Goal: Information Seeking & Learning: Find specific page/section

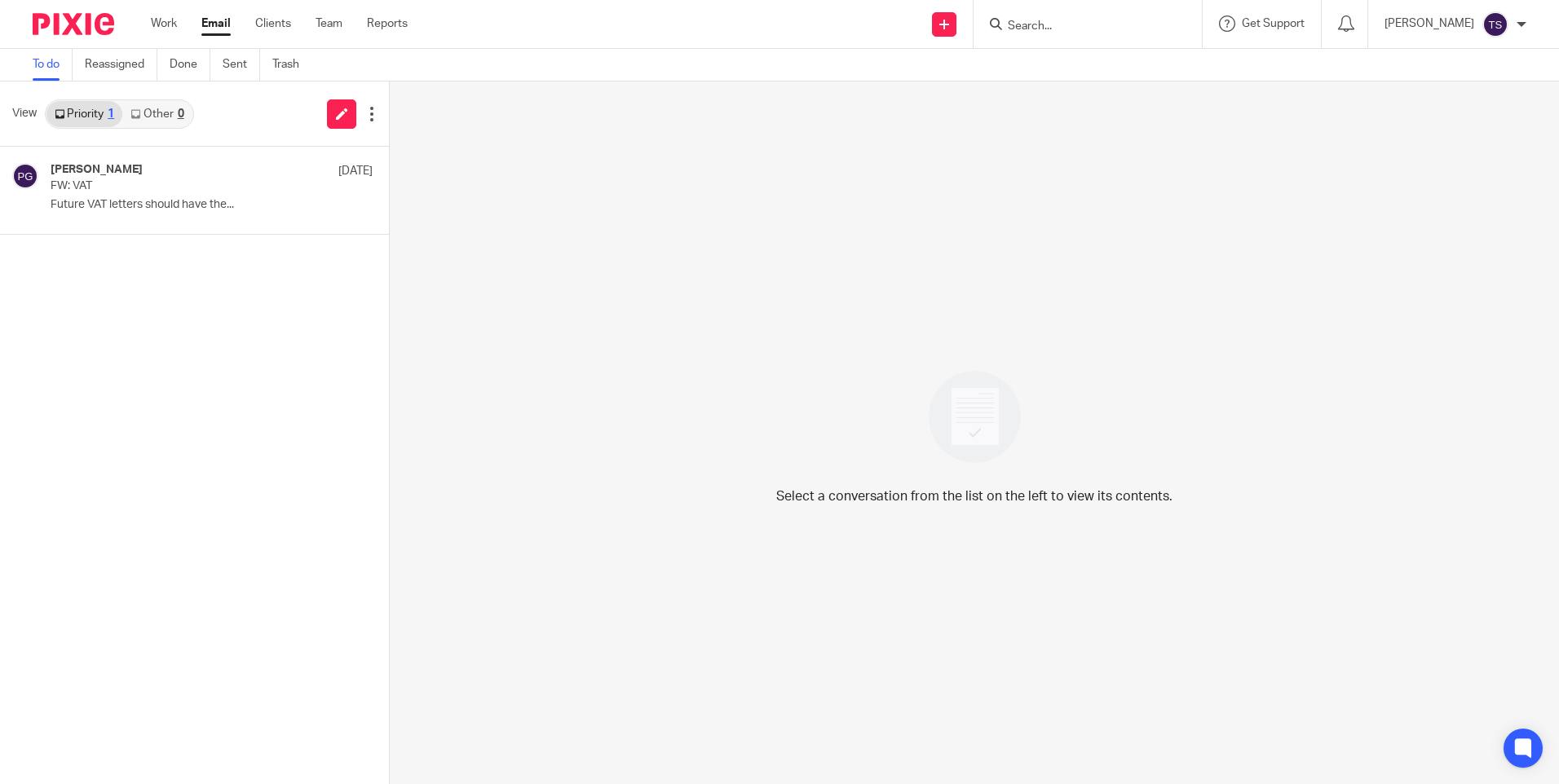
click at [1071, 17] on form at bounding box center [1092, 24] width 174 height 21
click at [1074, 20] on input "Search" at bounding box center [1079, 27] width 147 height 15
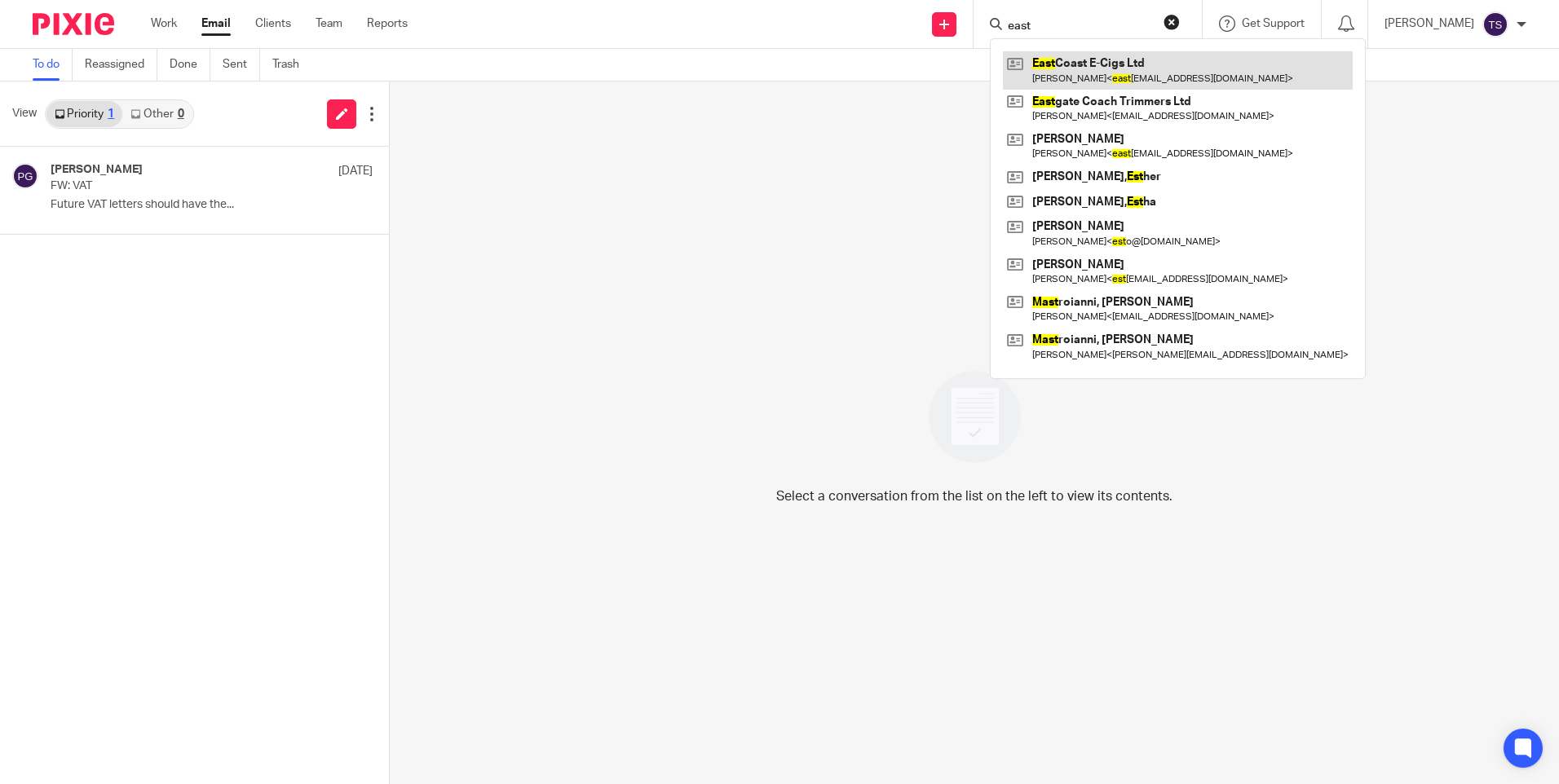
type input "east"
click at [1170, 59] on link at bounding box center [1178, 70] width 350 height 37
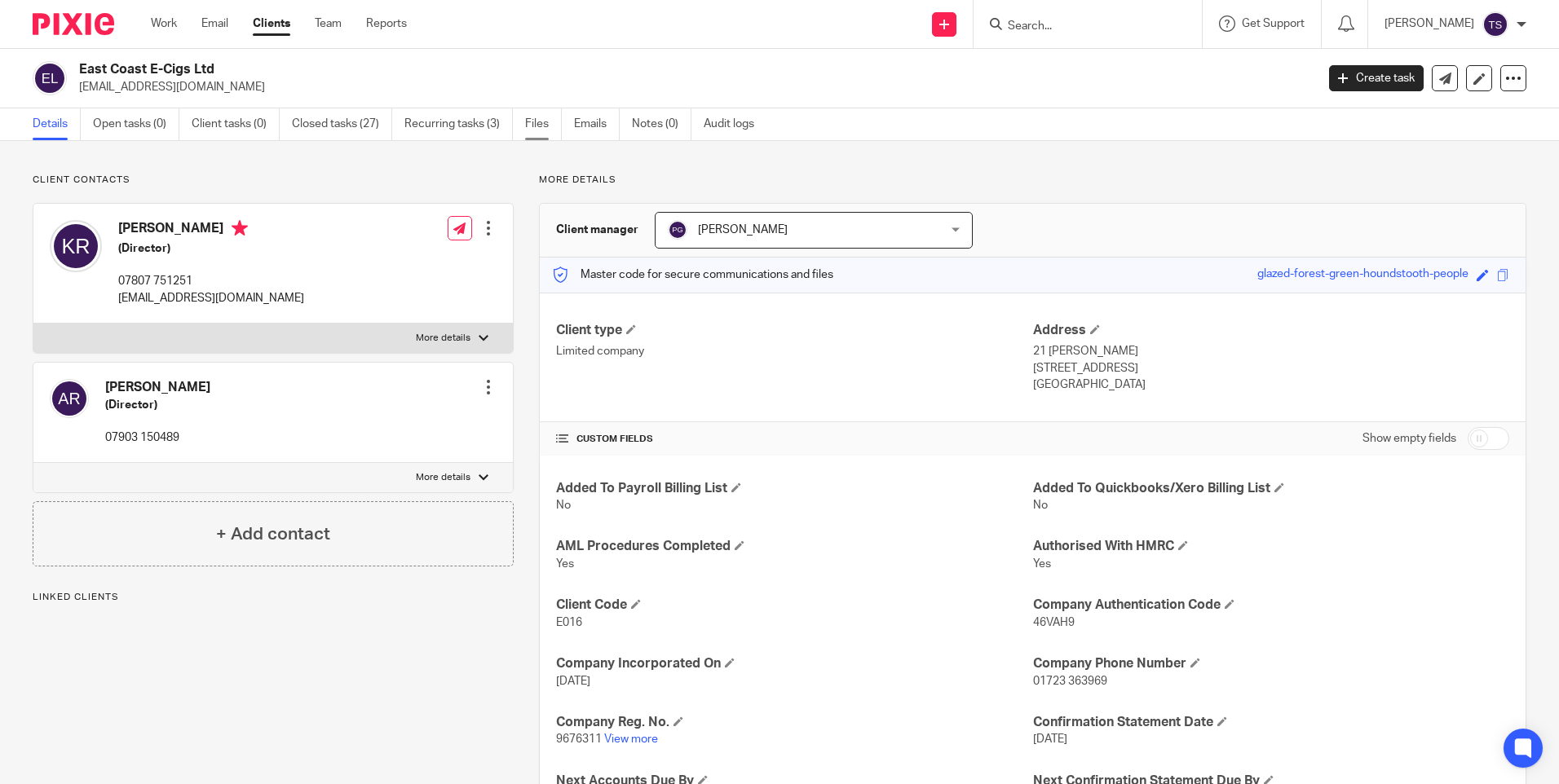
click at [551, 115] on link "Files" at bounding box center [543, 125] width 37 height 32
click at [580, 122] on link "Emails" at bounding box center [596, 125] width 46 height 32
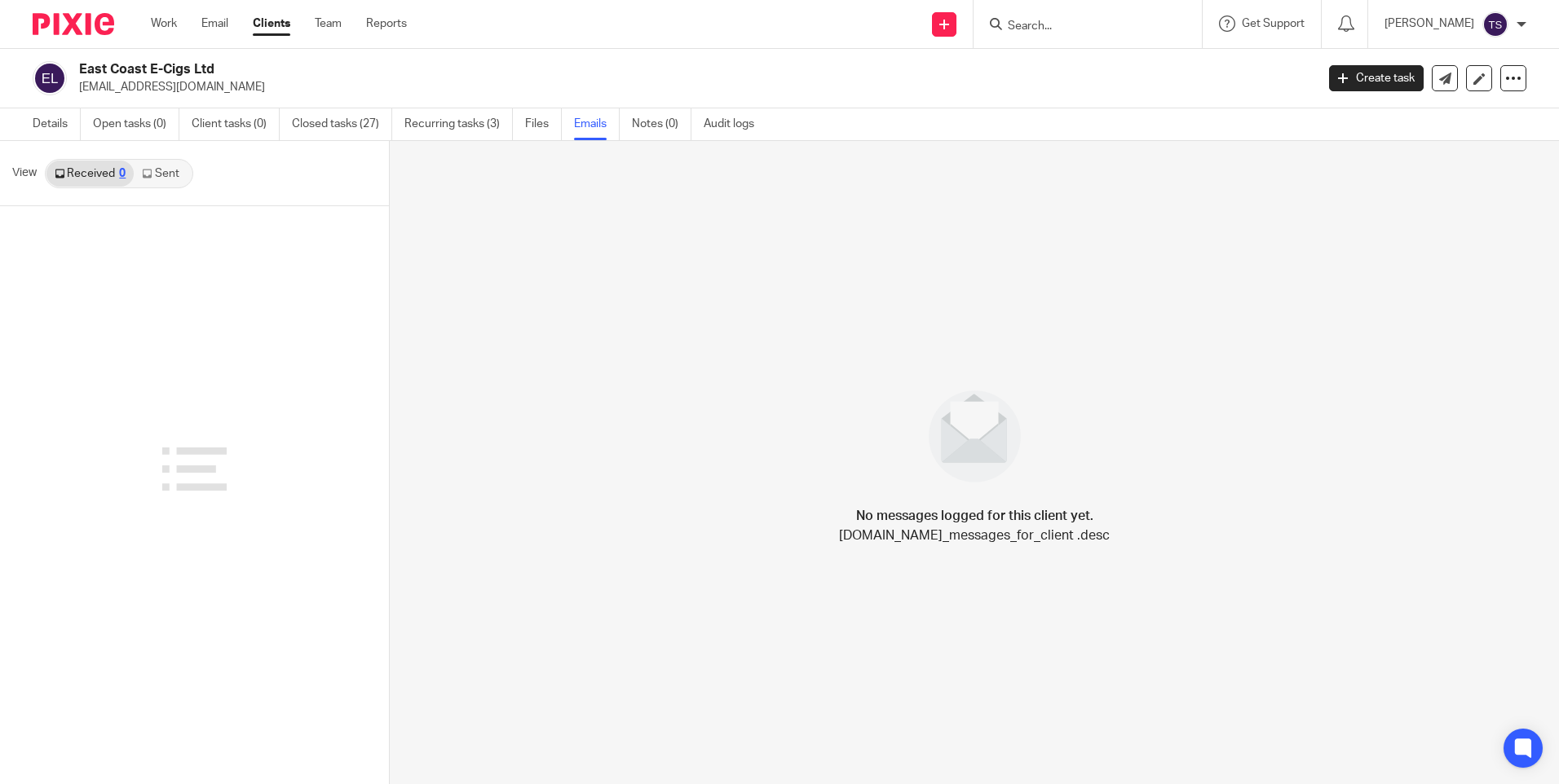
click at [150, 174] on icon at bounding box center [147, 174] width 10 height 10
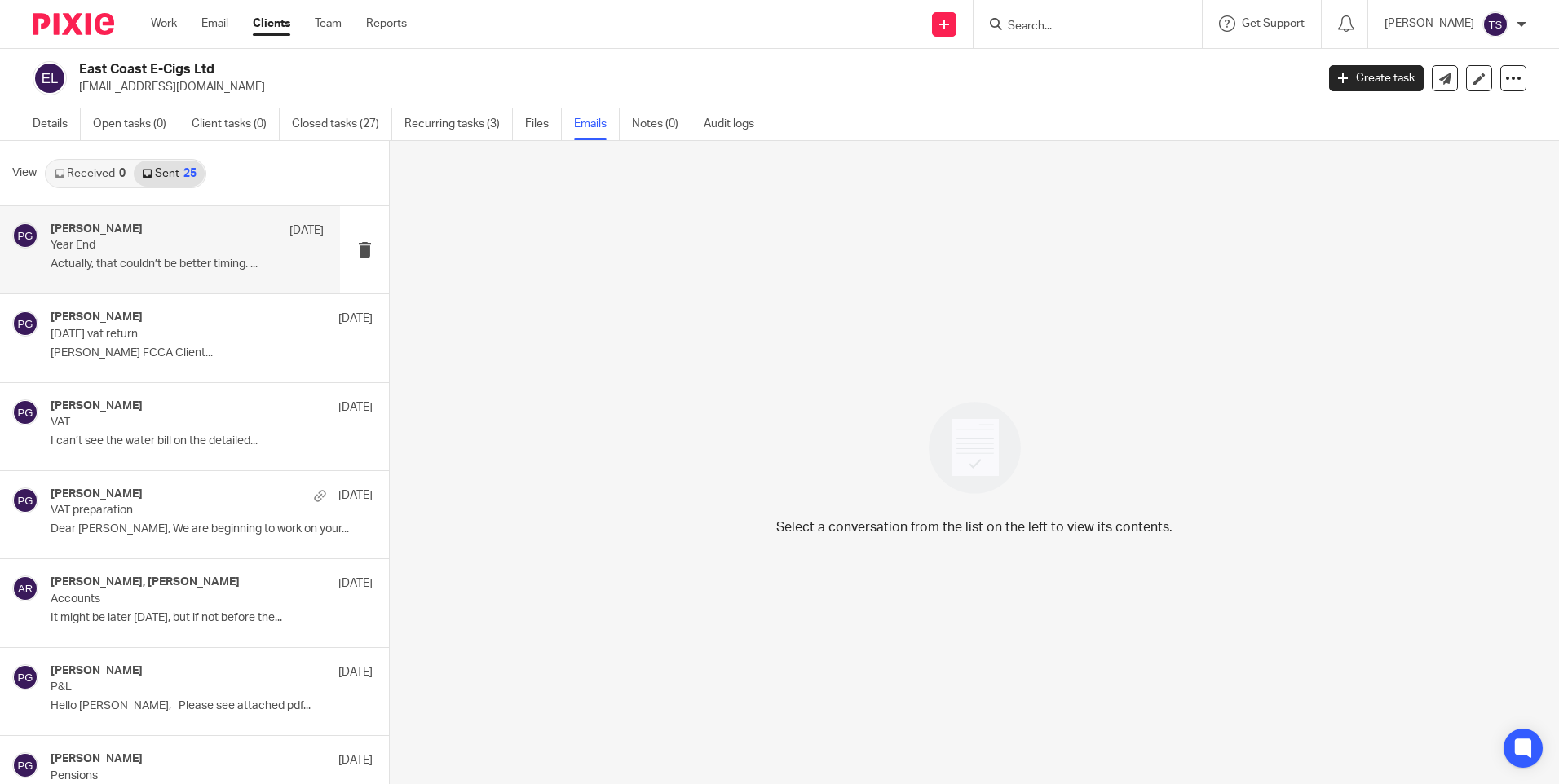
click at [118, 256] on div "Philip Green 15 Aug Year End Actually, that couldn’t be better timing. ..." at bounding box center [187, 250] width 273 height 55
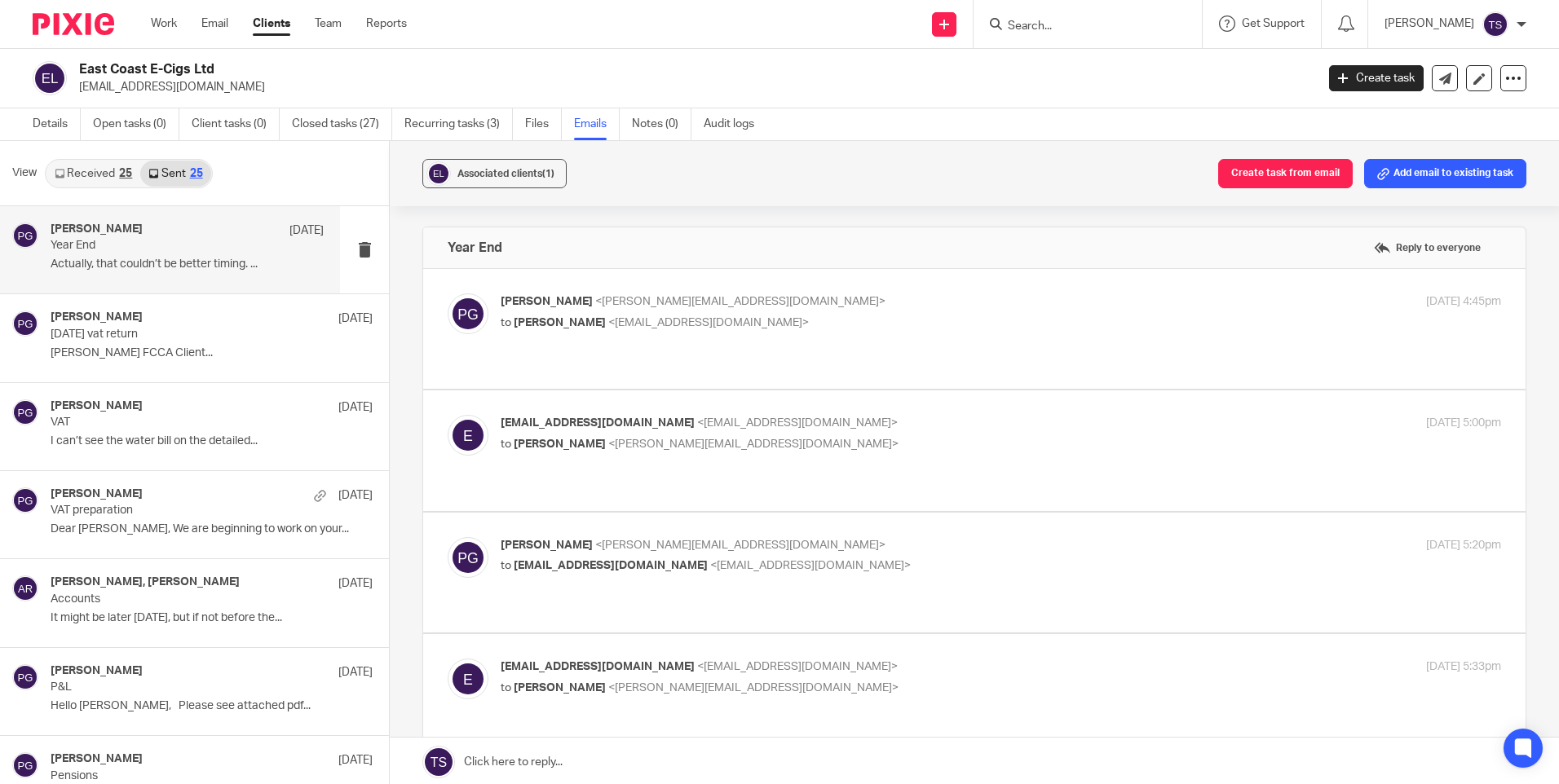
click at [747, 300] on p "Philip Green <philip@janddaccountants.co.uk>" at bounding box center [834, 301] width 667 height 17
checkbox input "true"
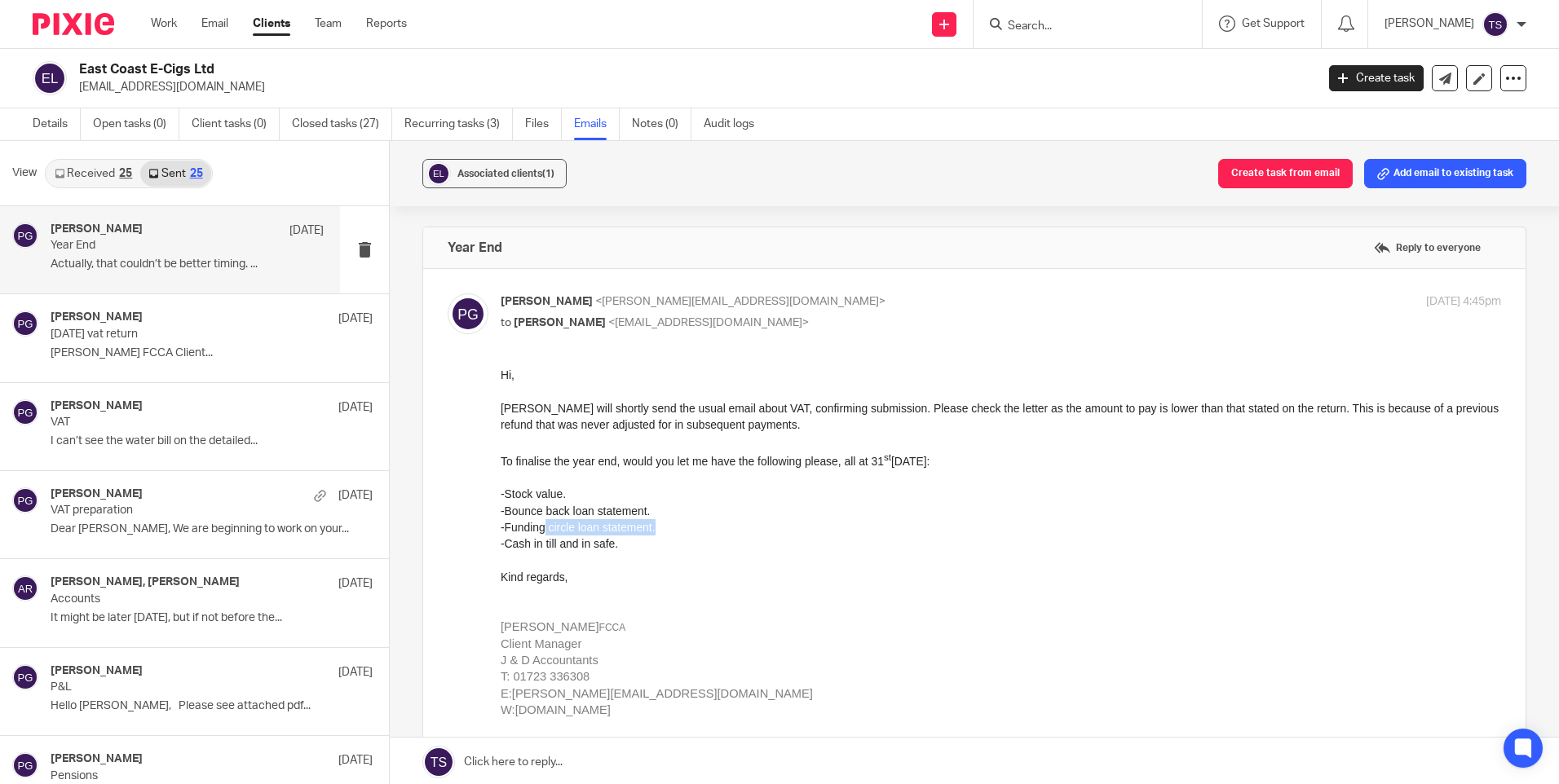
drag, startPoint x: 542, startPoint y: 532, endPoint x: 693, endPoint y: 532, distance: 151.0
click at [693, 532] on p "-Funding circle loan statement." at bounding box center [1001, 527] width 1001 height 17
drag, startPoint x: 693, startPoint y: 532, endPoint x: 733, endPoint y: 581, distance: 63.3
click at [733, 581] on p "Kind regards," at bounding box center [1001, 577] width 1001 height 17
click at [1180, 16] on form at bounding box center [1092, 24] width 174 height 21
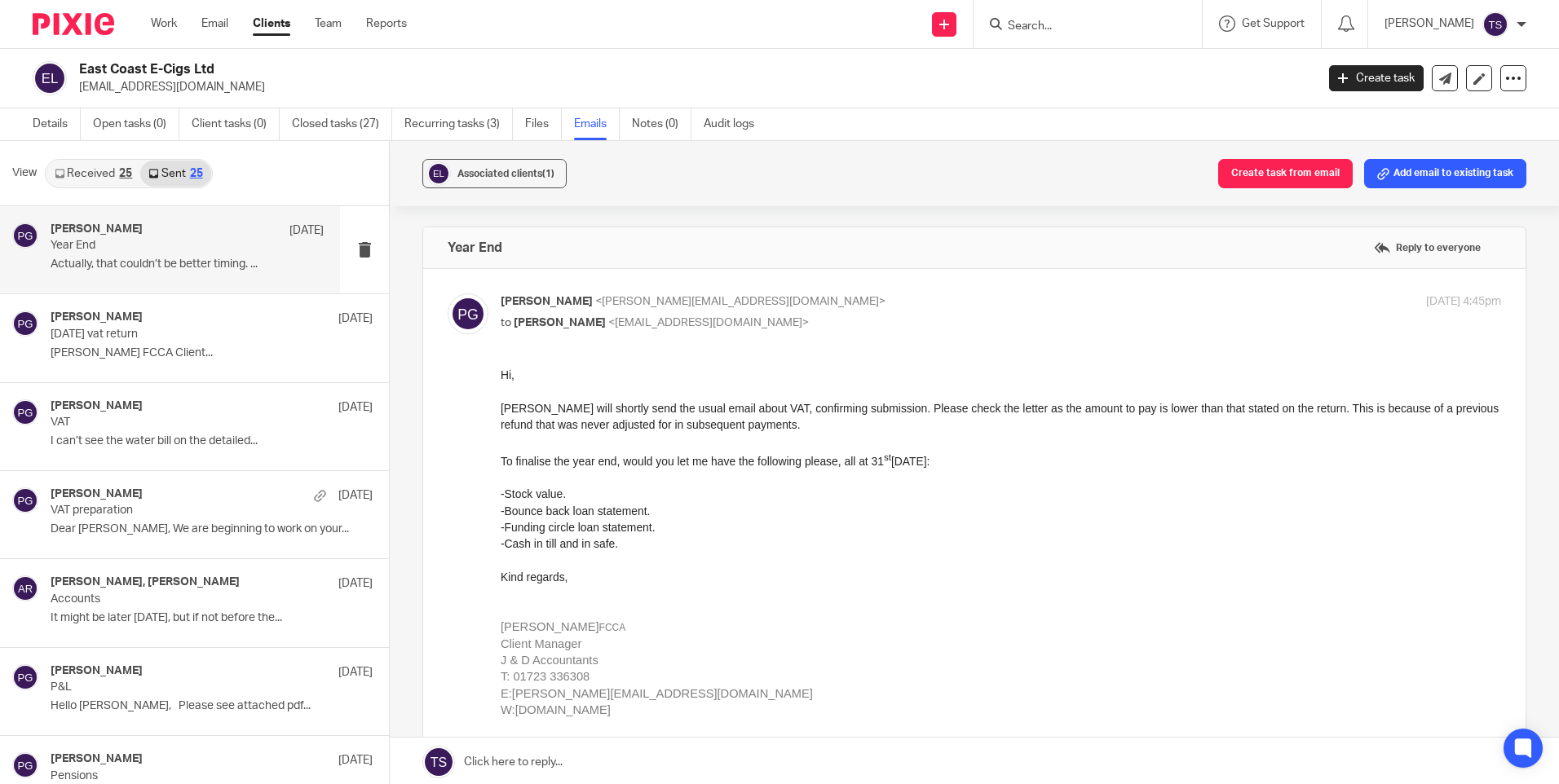
click at [1120, 37] on div at bounding box center [1087, 24] width 228 height 48
click at [1104, 22] on input "Search" at bounding box center [1079, 27] width 147 height 15
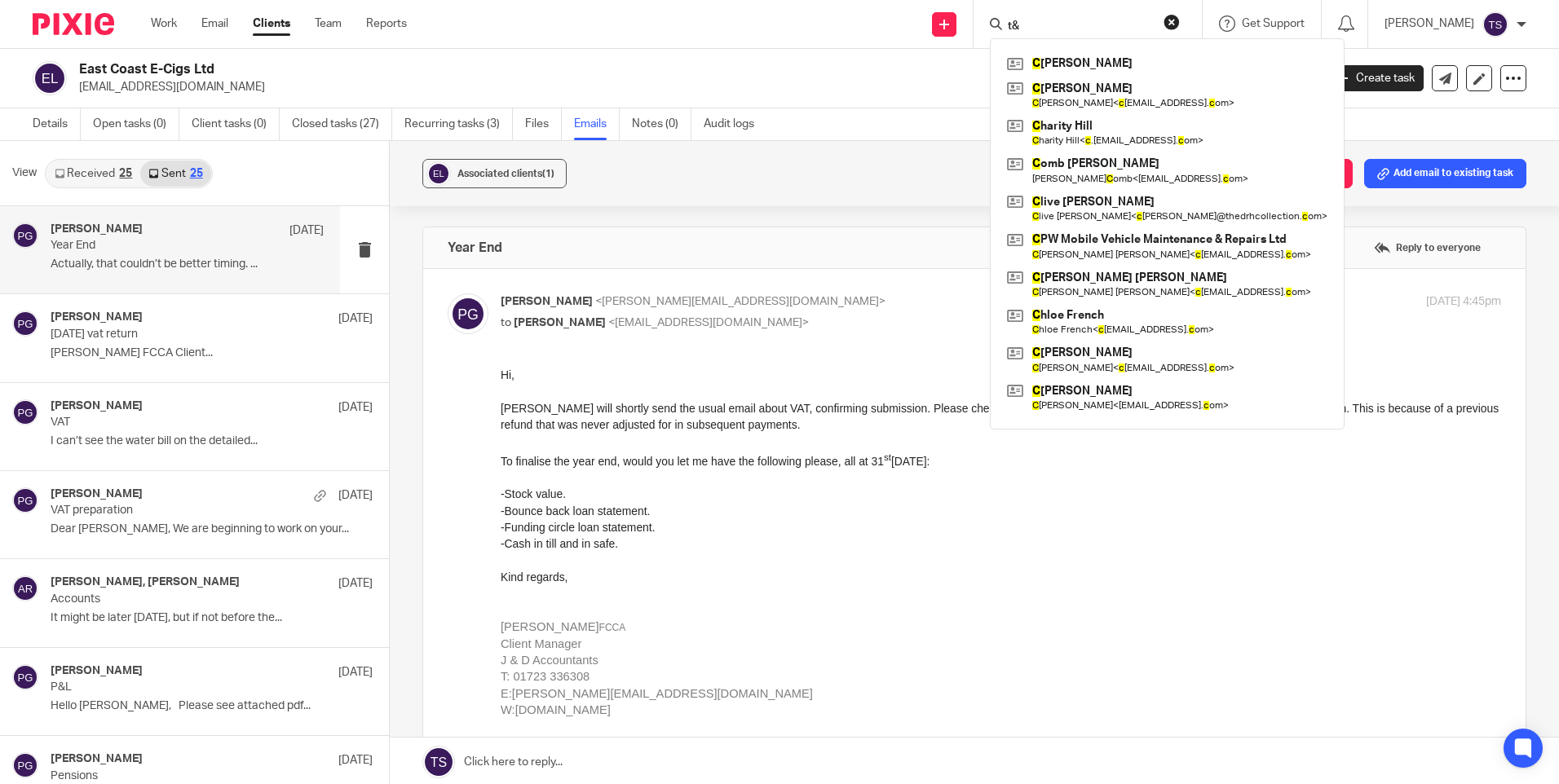
type input "t"
click at [1104, 22] on input "T&C" at bounding box center [1079, 27] width 147 height 15
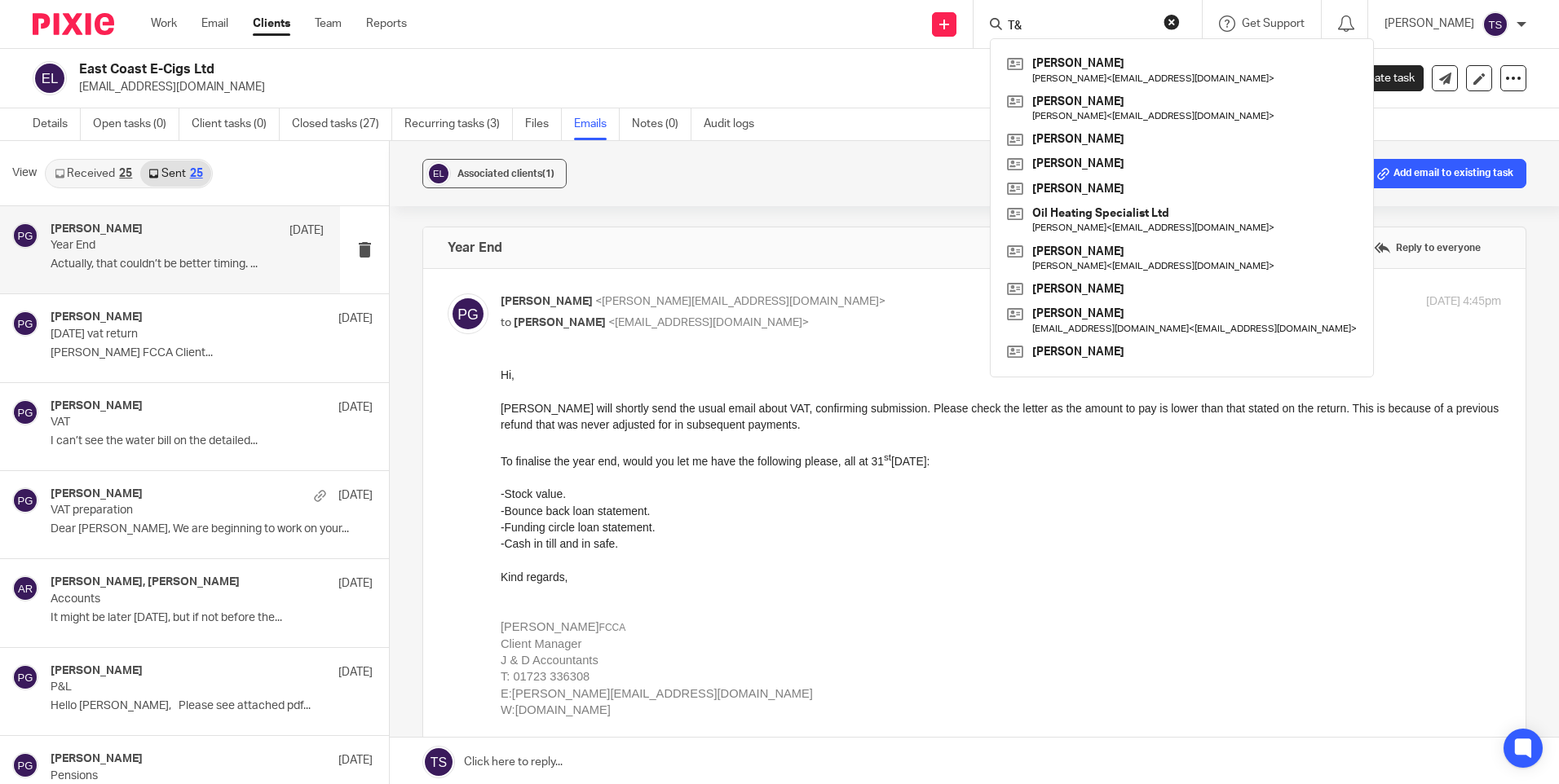
type input "T"
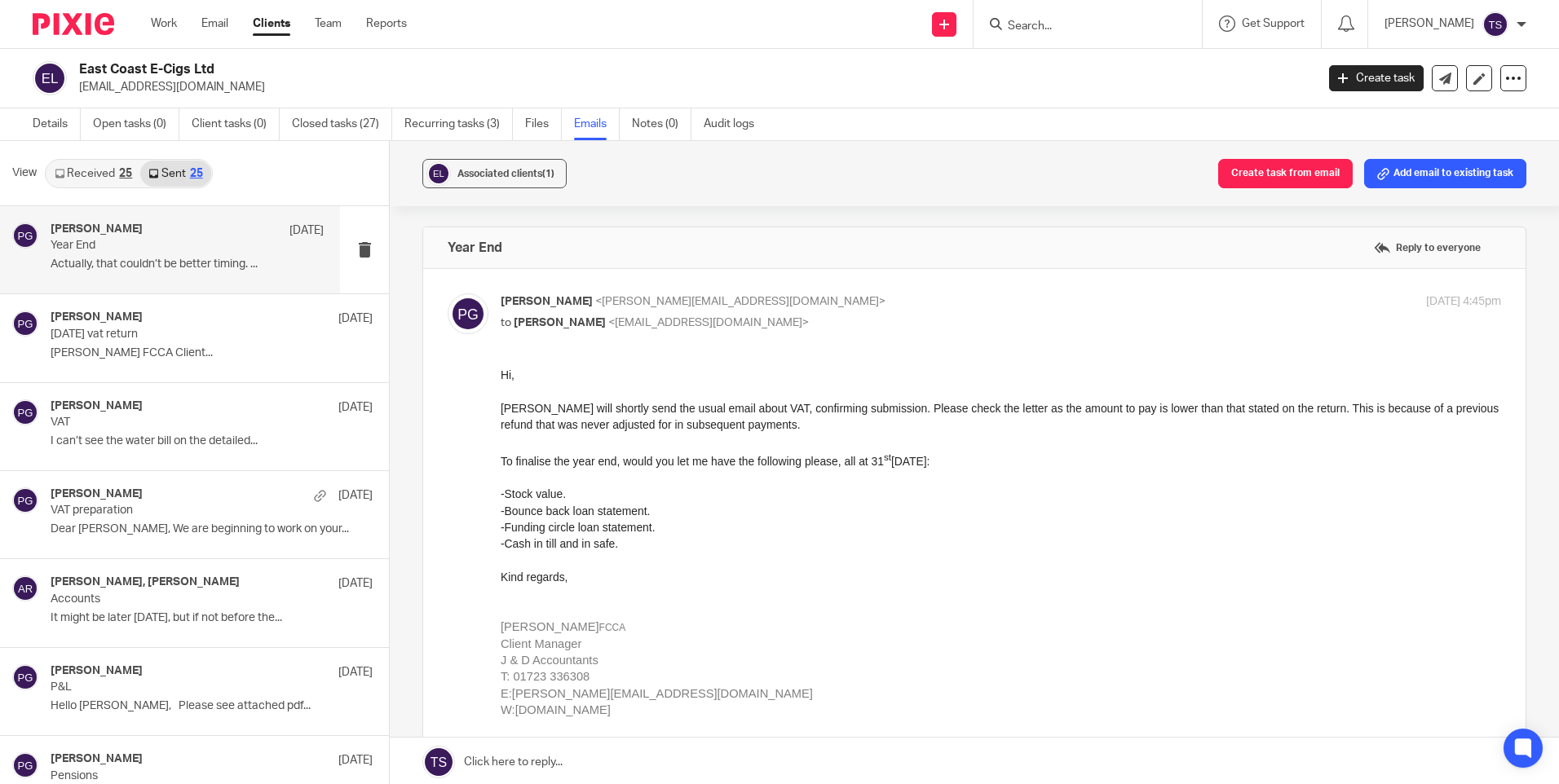
click at [1129, 15] on form at bounding box center [1092, 24] width 174 height 21
click at [1119, 28] on input "Search" at bounding box center [1079, 27] width 147 height 15
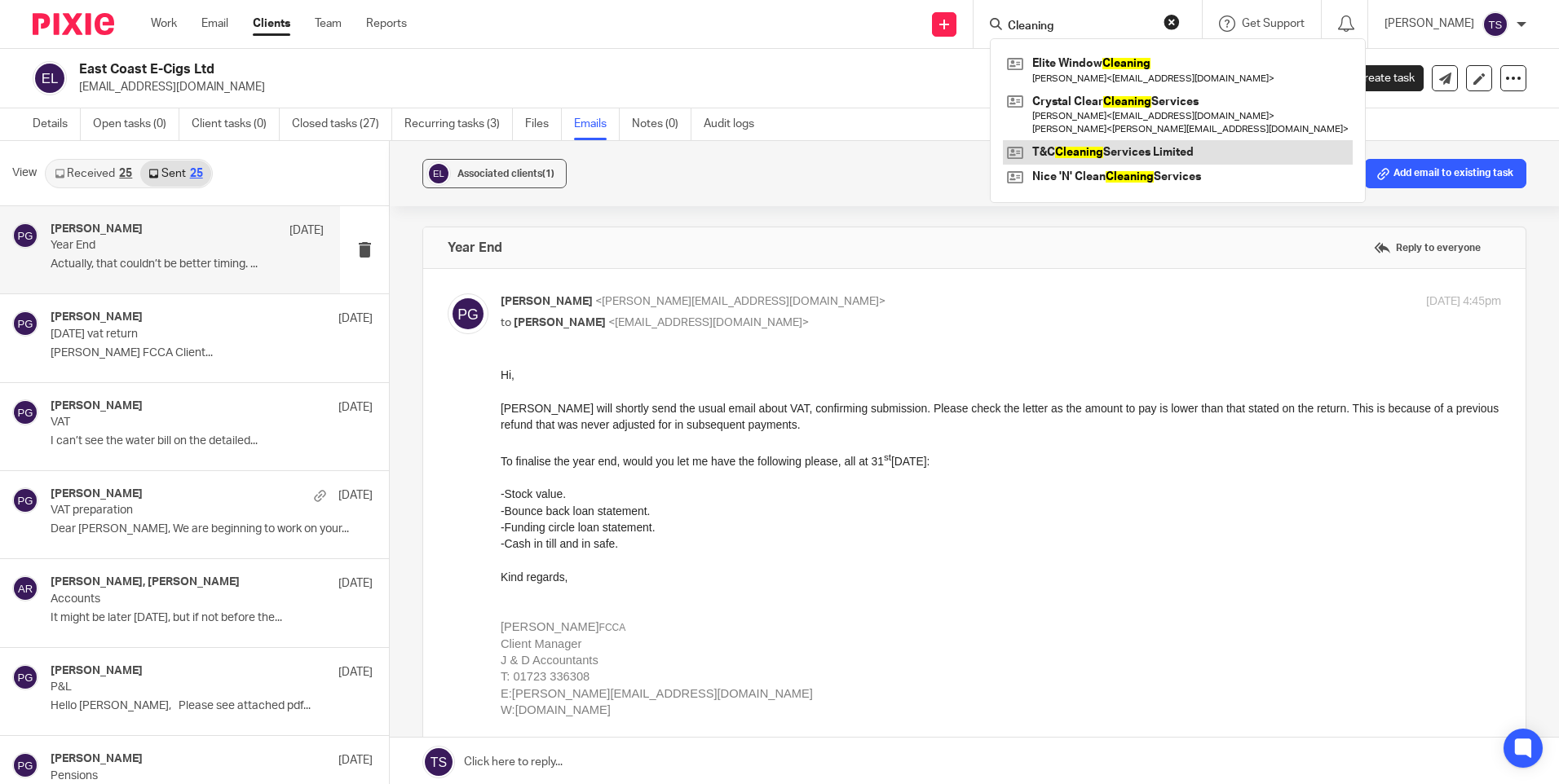
type input "Cleaning"
click at [1150, 146] on link at bounding box center [1178, 152] width 350 height 24
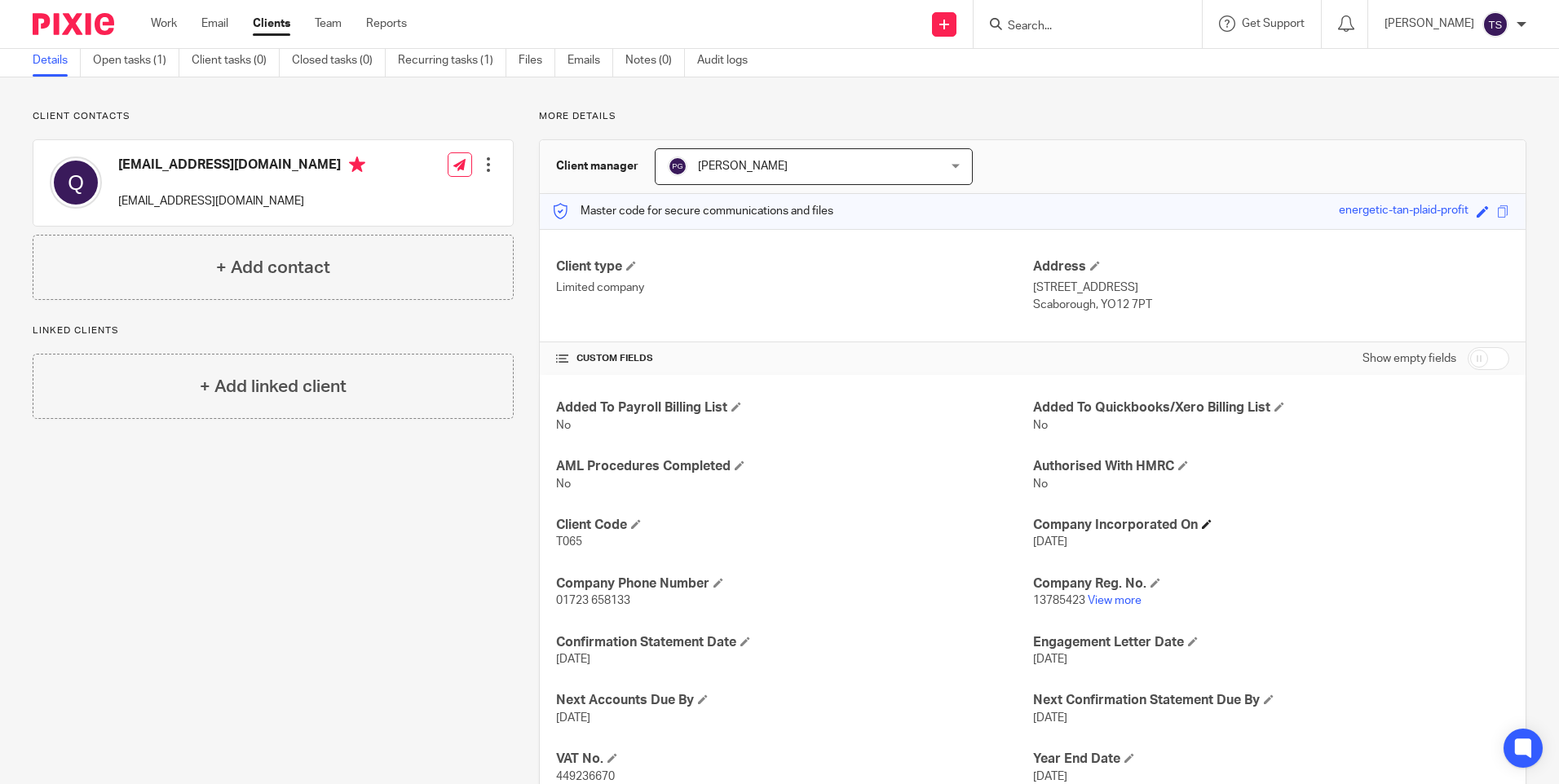
scroll to position [122, 0]
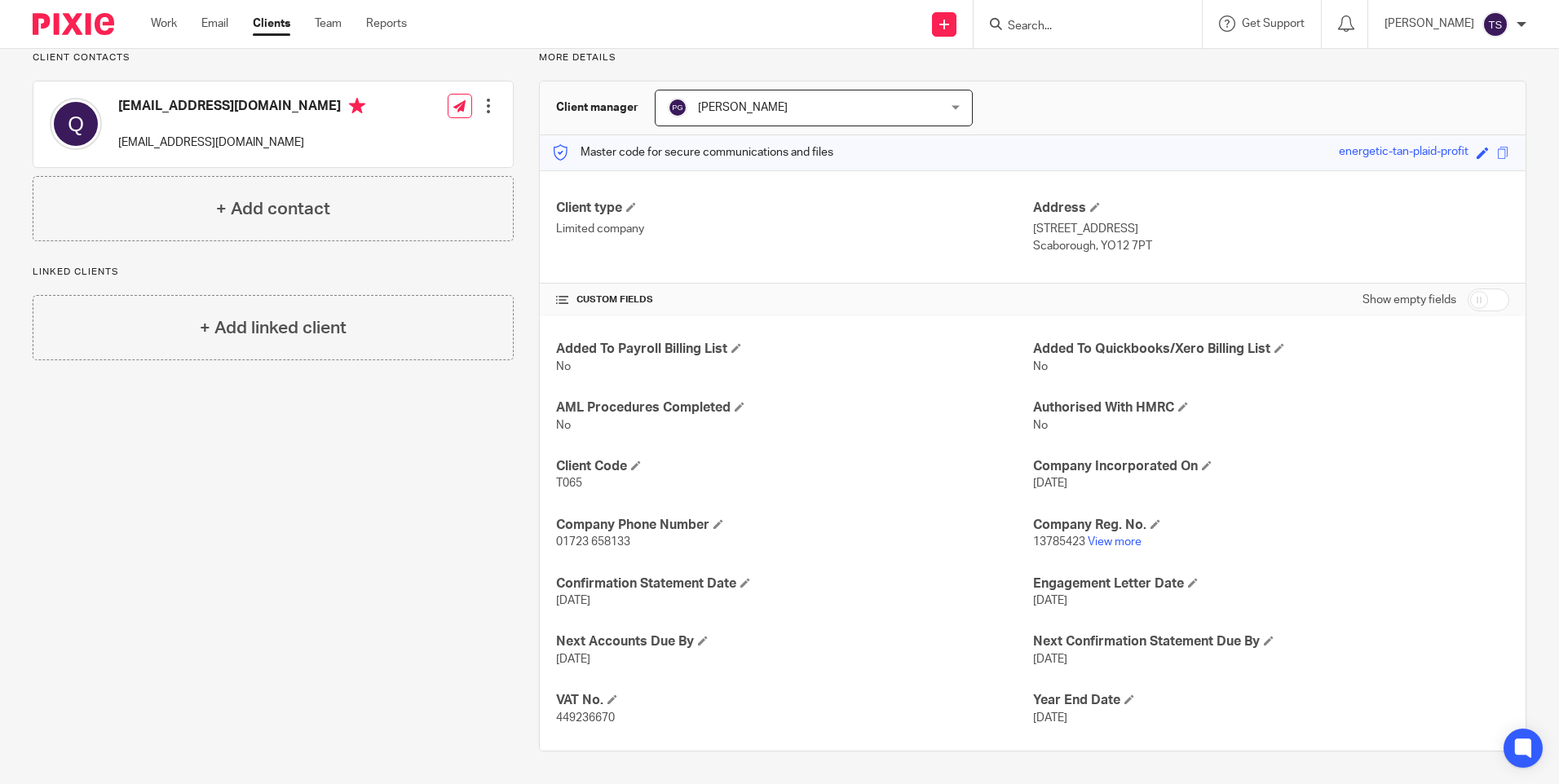
click at [1123, 29] on input "Search" at bounding box center [1079, 27] width 147 height 15
type input "a"
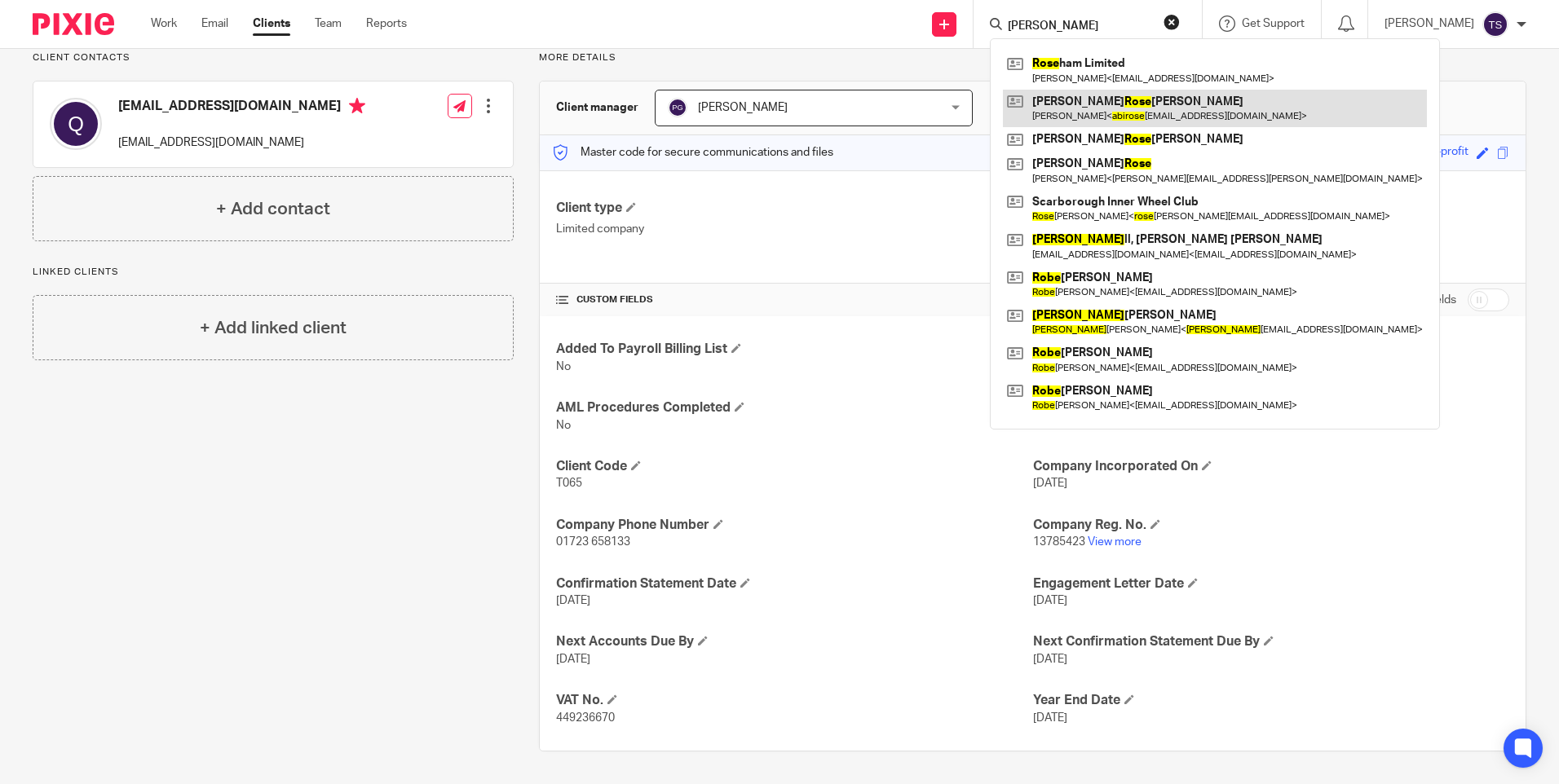
type input "abi rose"
click at [1157, 98] on link at bounding box center [1215, 108] width 424 height 37
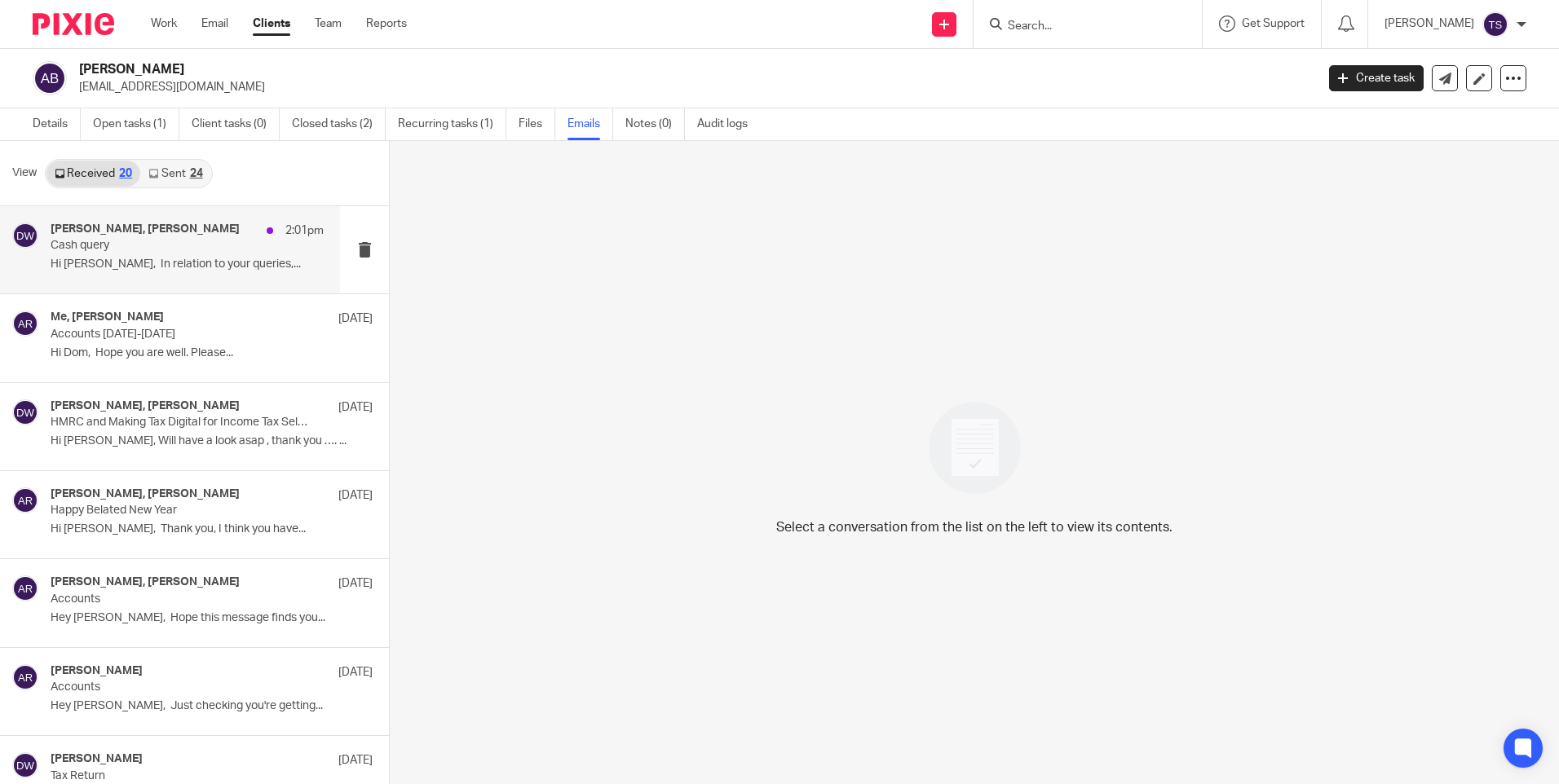
click at [157, 236] on div "[PERSON_NAME], [PERSON_NAME] 2:01pm" at bounding box center [187, 231] width 273 height 17
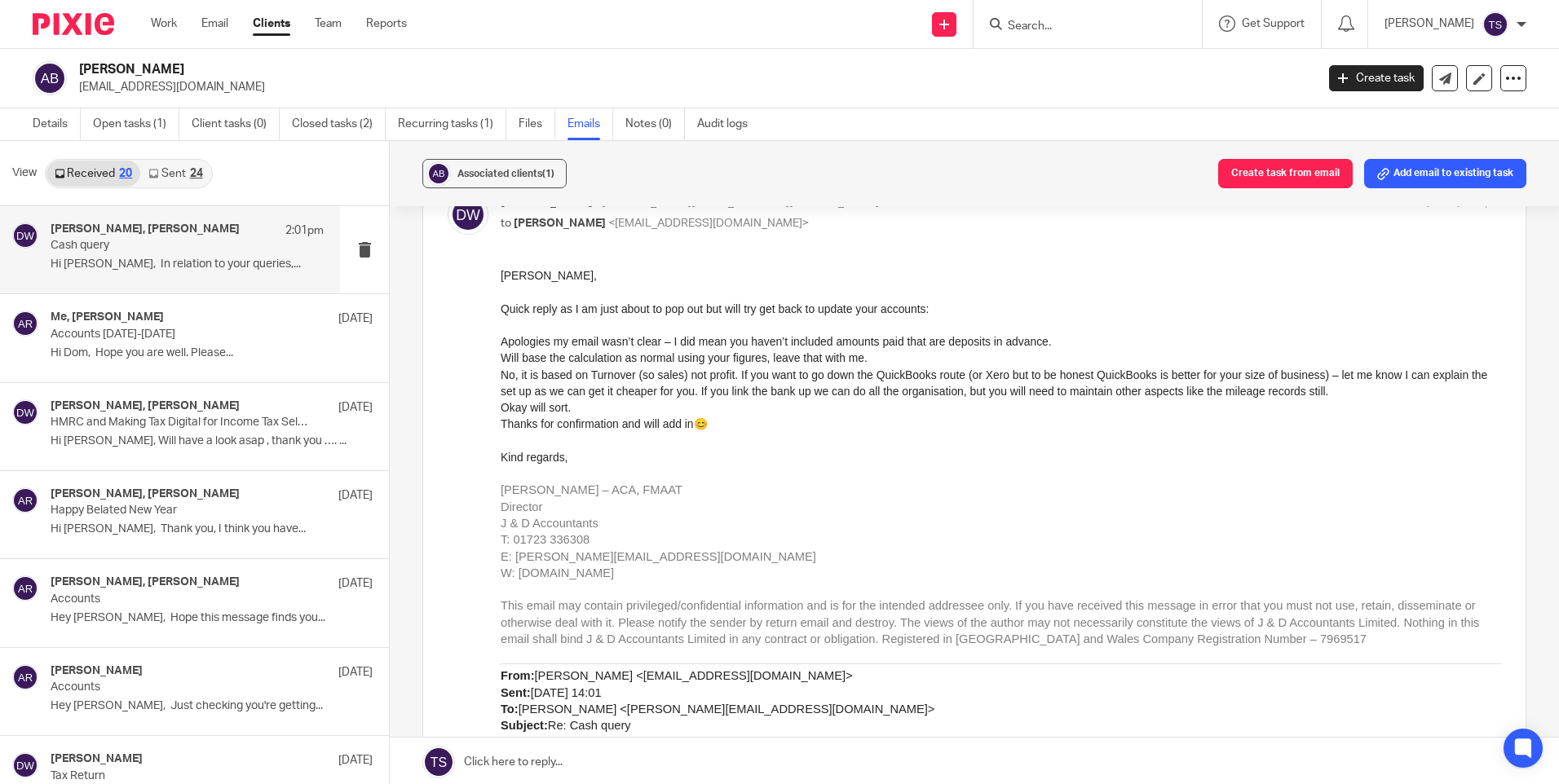
scroll to position [734, 0]
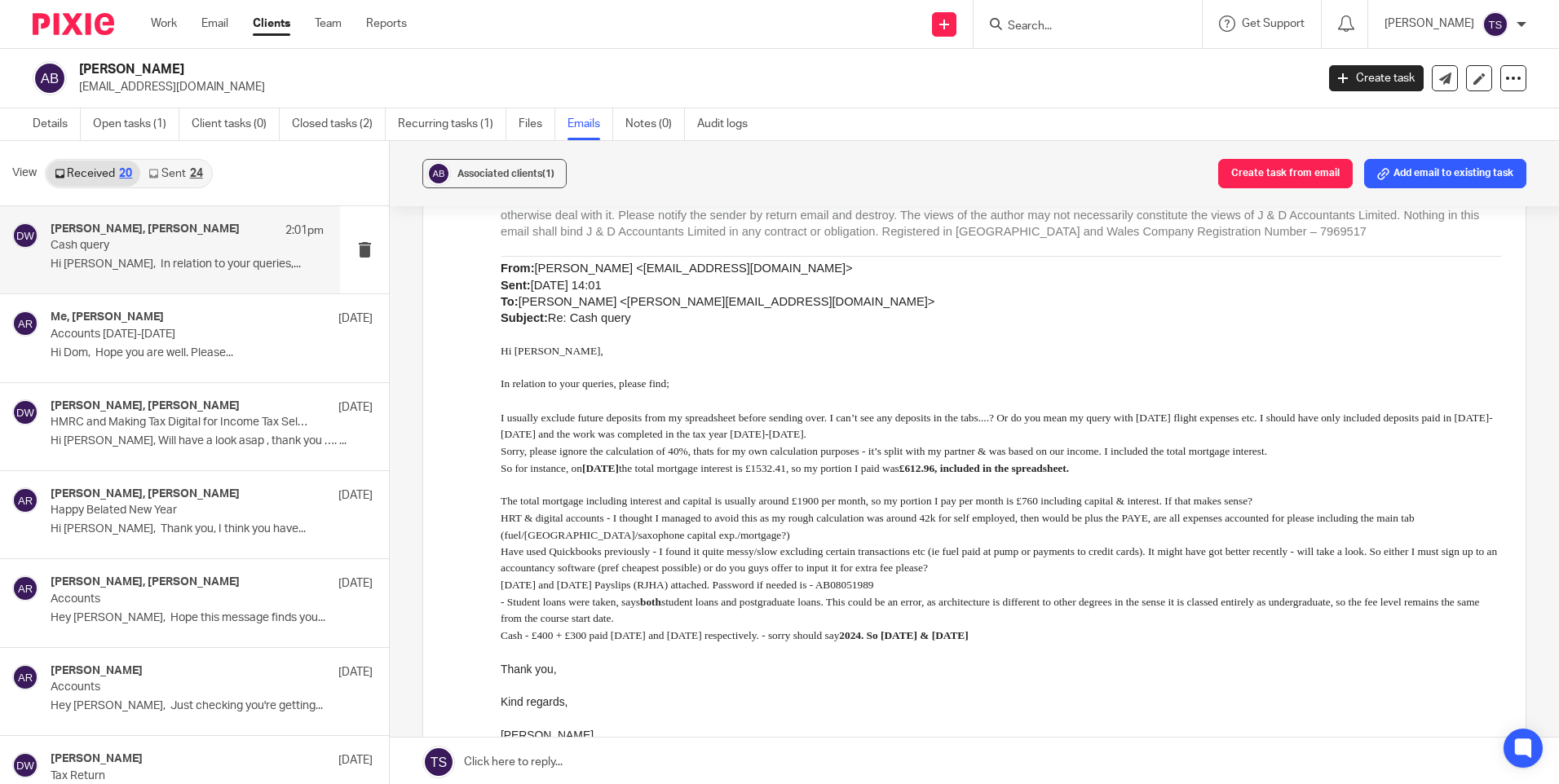
click at [177, 184] on link "Sent 24" at bounding box center [175, 173] width 70 height 26
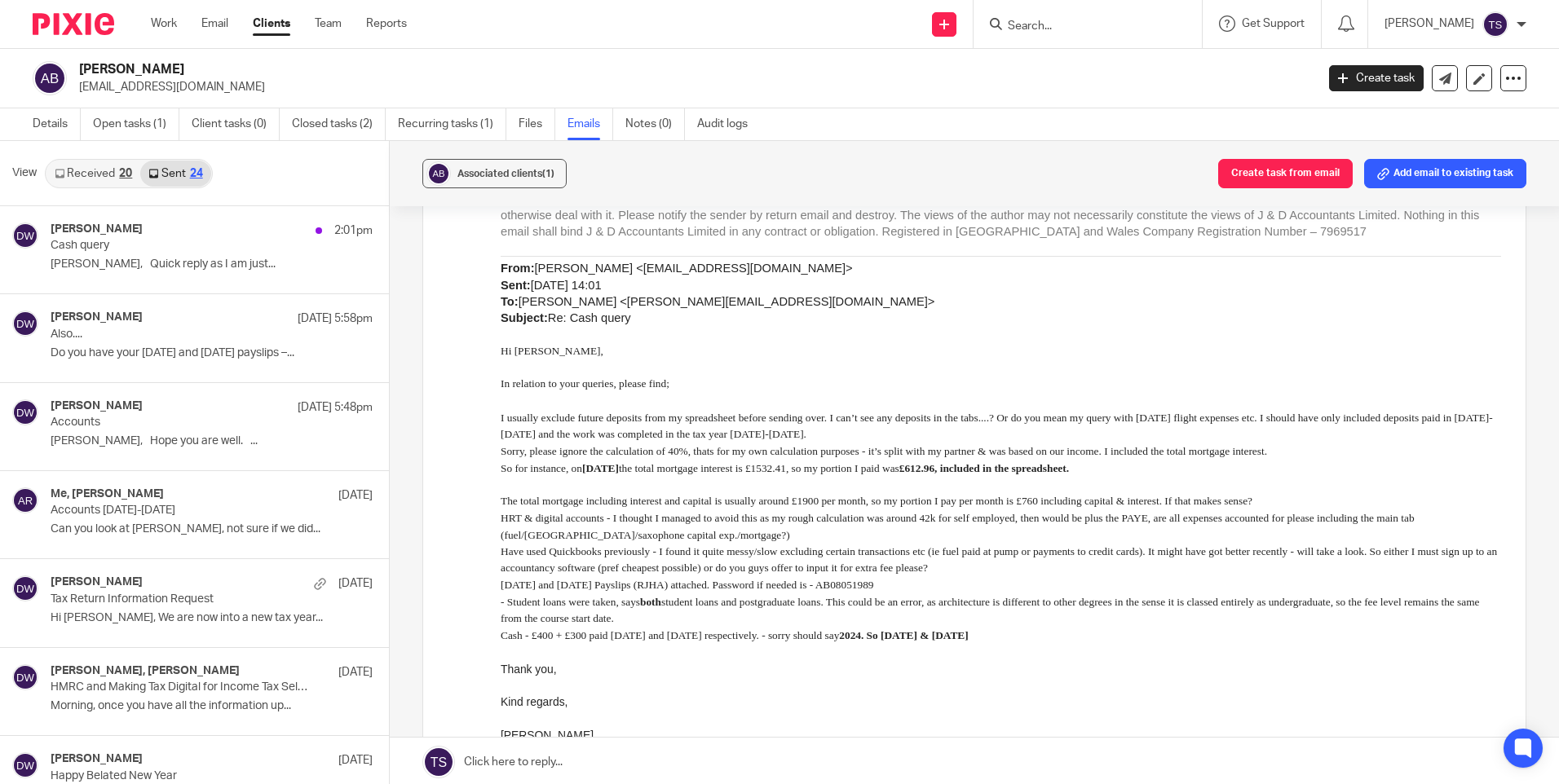
scroll to position [2, 0]
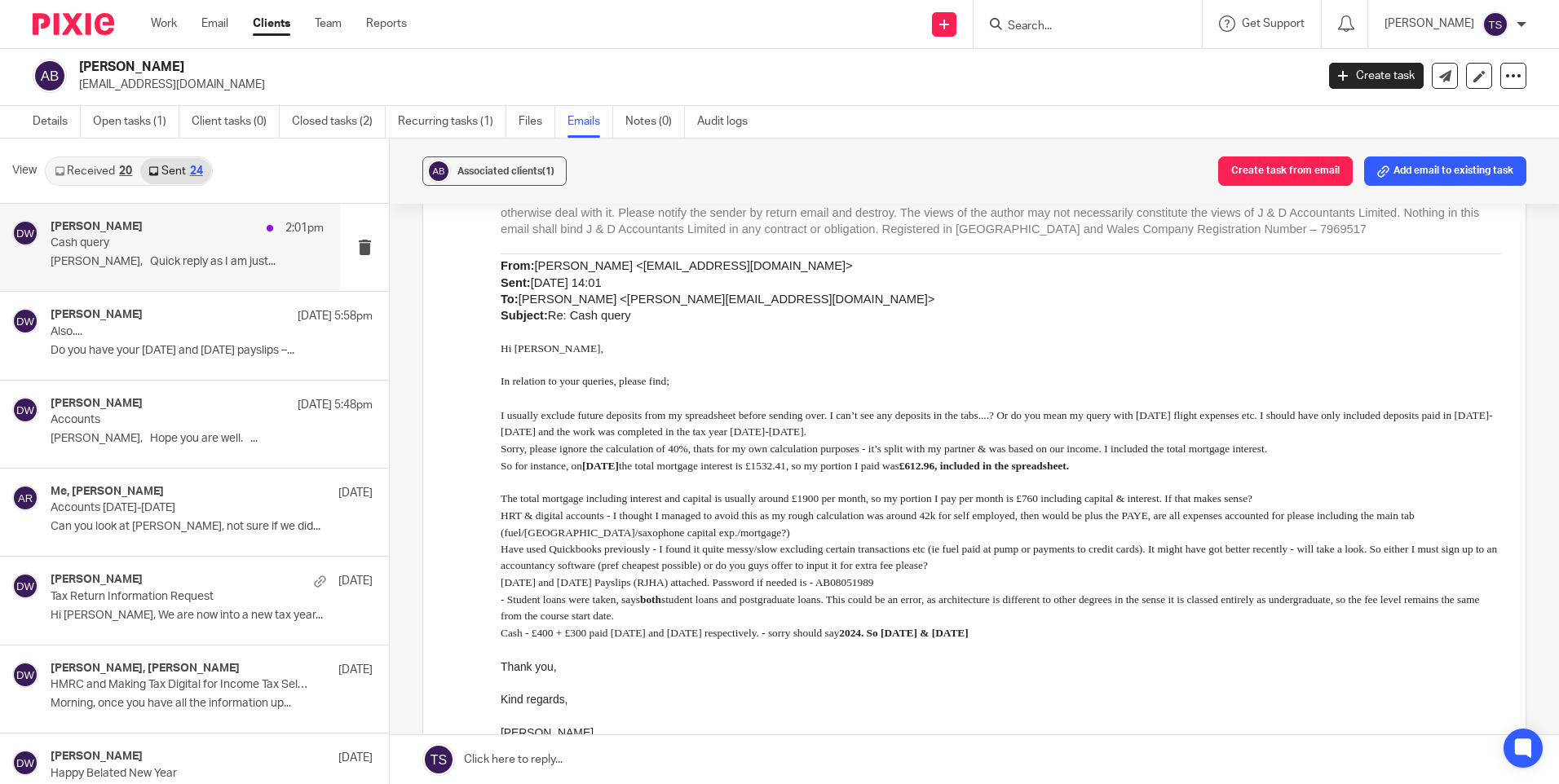
click at [149, 279] on div "Dominic Watkins 2:01pm Cash query Hiya Abi, Quick reply as I am just..." at bounding box center [169, 247] width 340 height 87
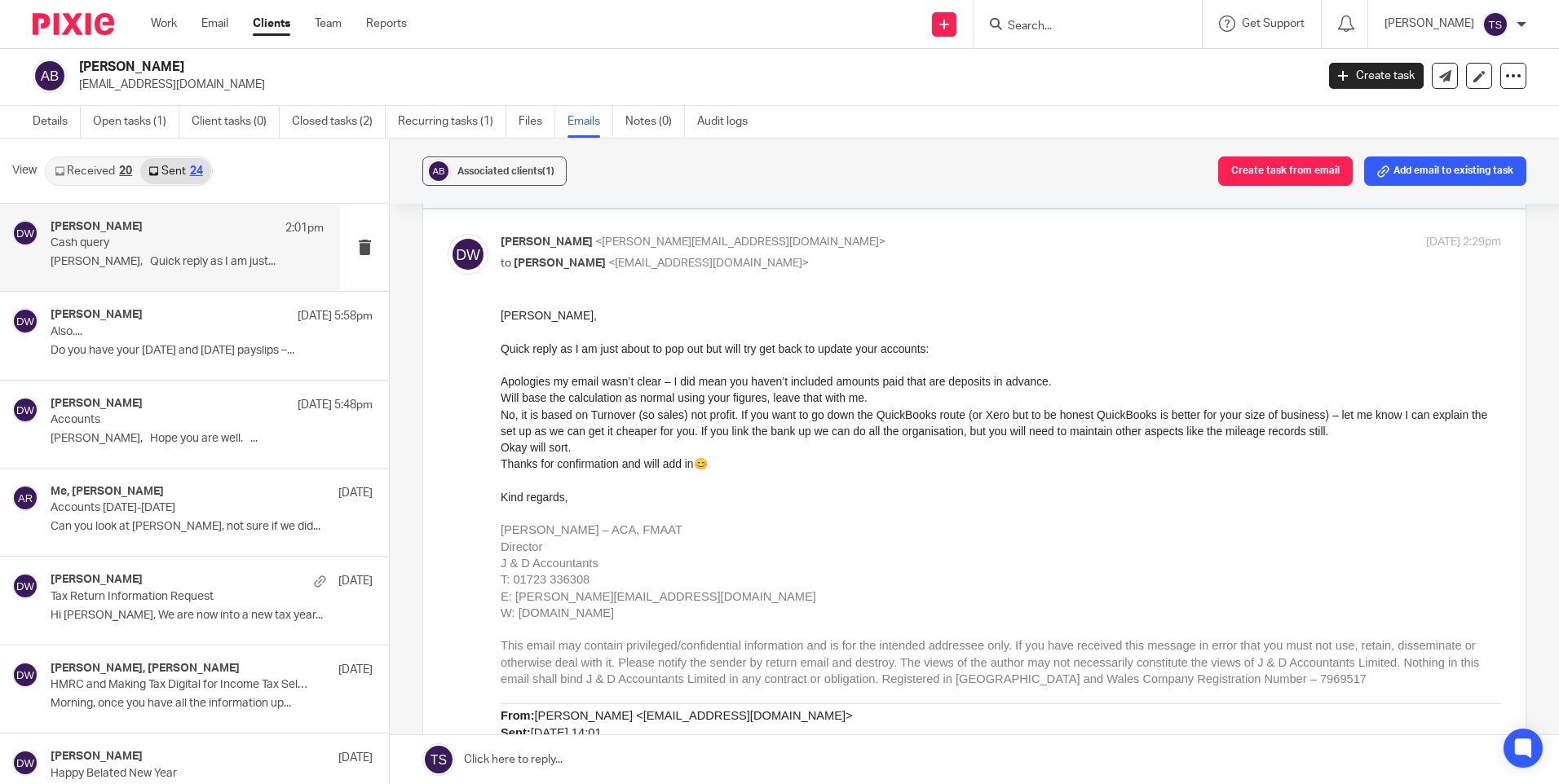
scroll to position [245, 0]
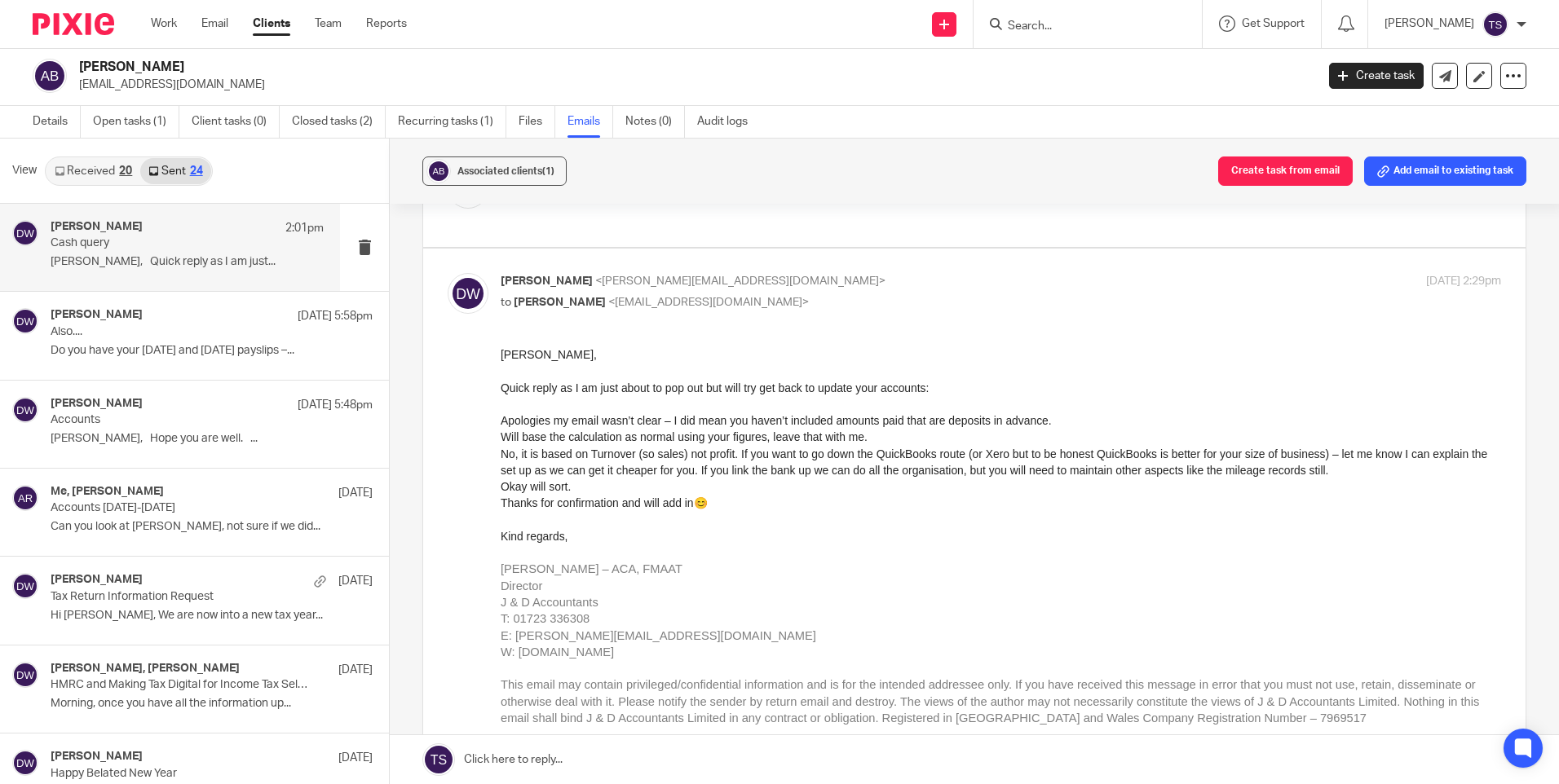
click at [121, 174] on div "20" at bounding box center [125, 171] width 13 height 12
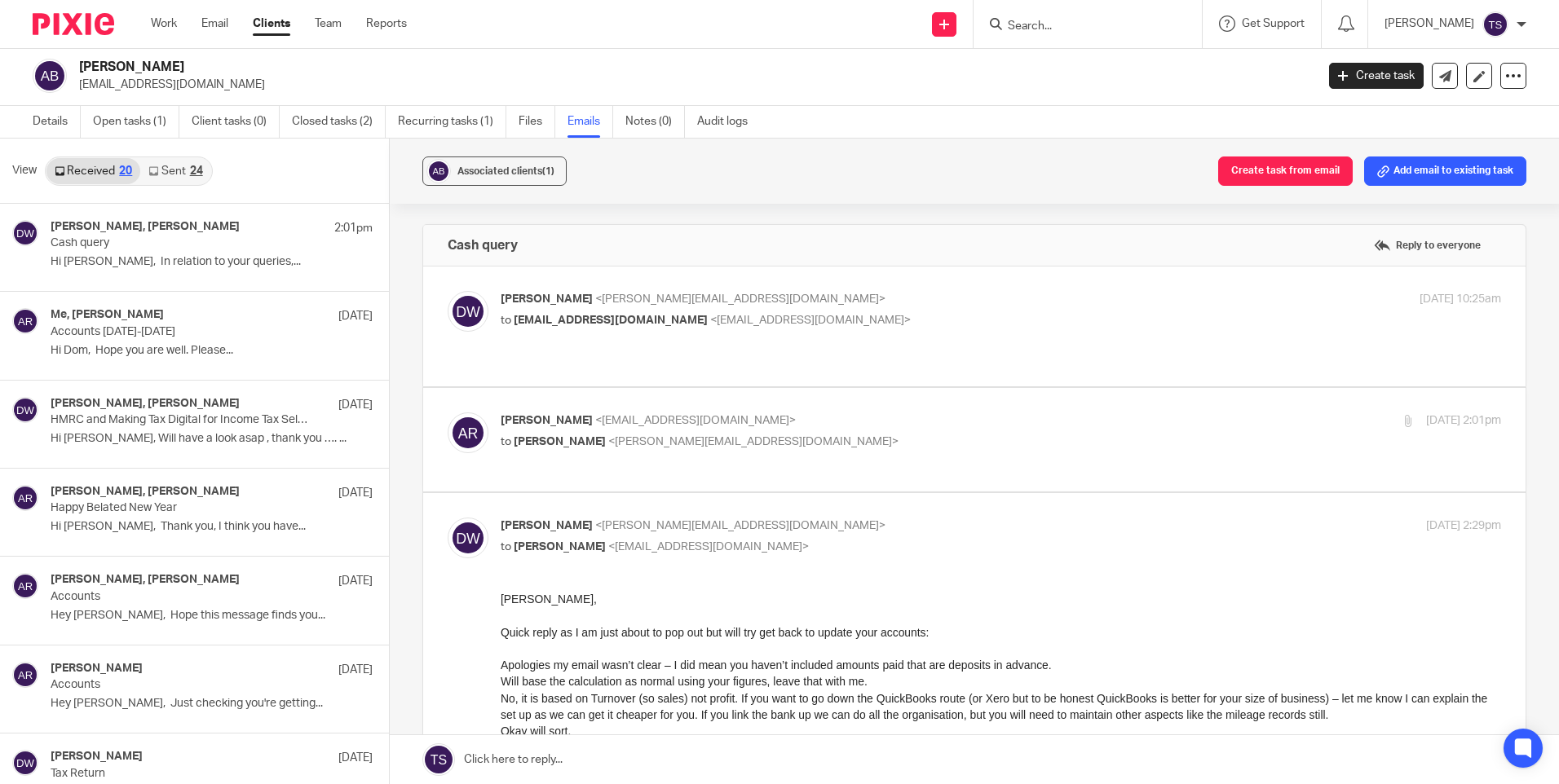
scroll to position [0, 0]
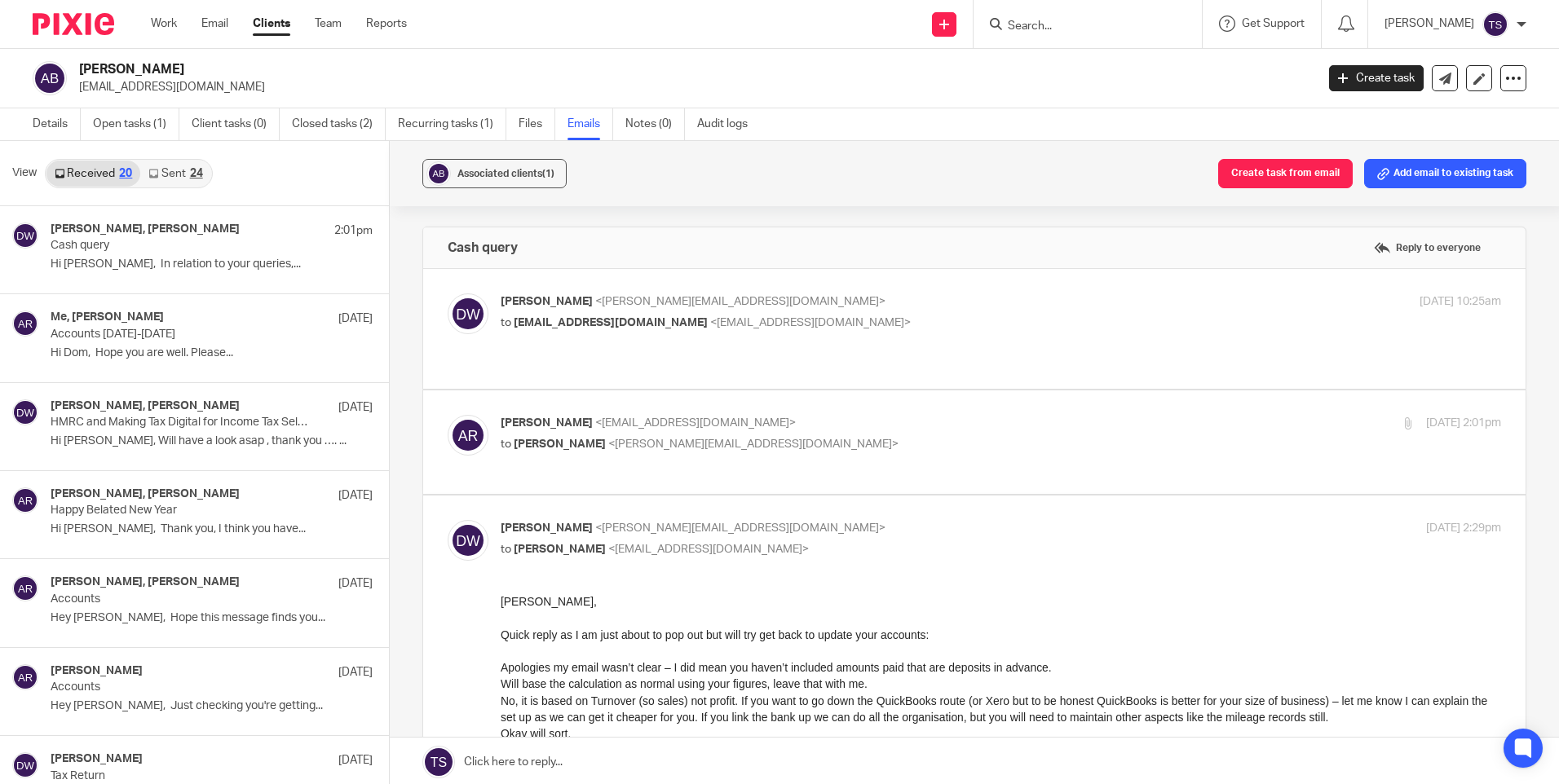
click at [738, 304] on span "<dominic@janddaccountants.co.uk>" at bounding box center [741, 301] width 291 height 12
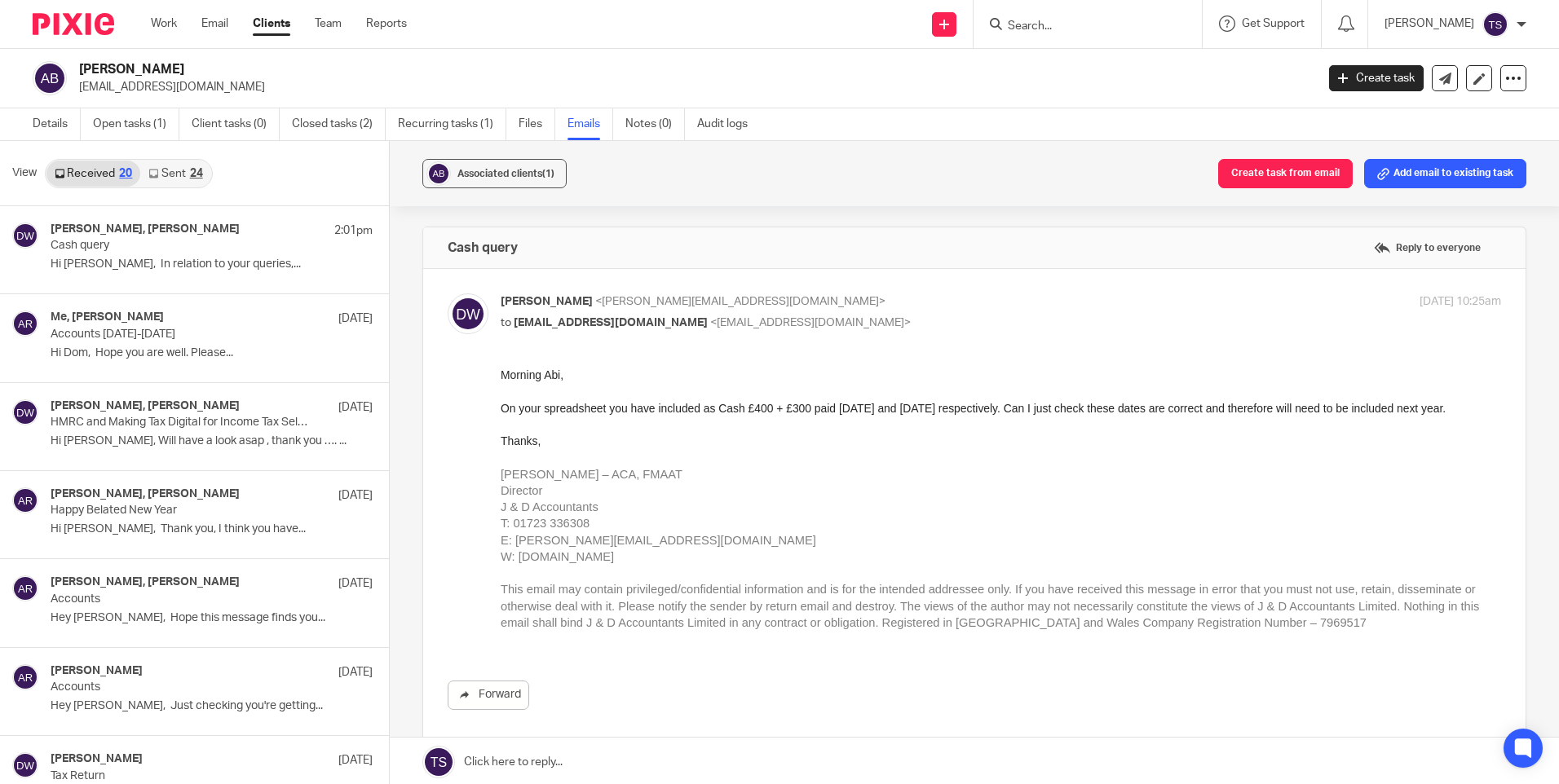
click at [826, 306] on p "Dominic Watkins <dominic@janddaccountants.co.uk>" at bounding box center [834, 301] width 667 height 17
checkbox input "false"
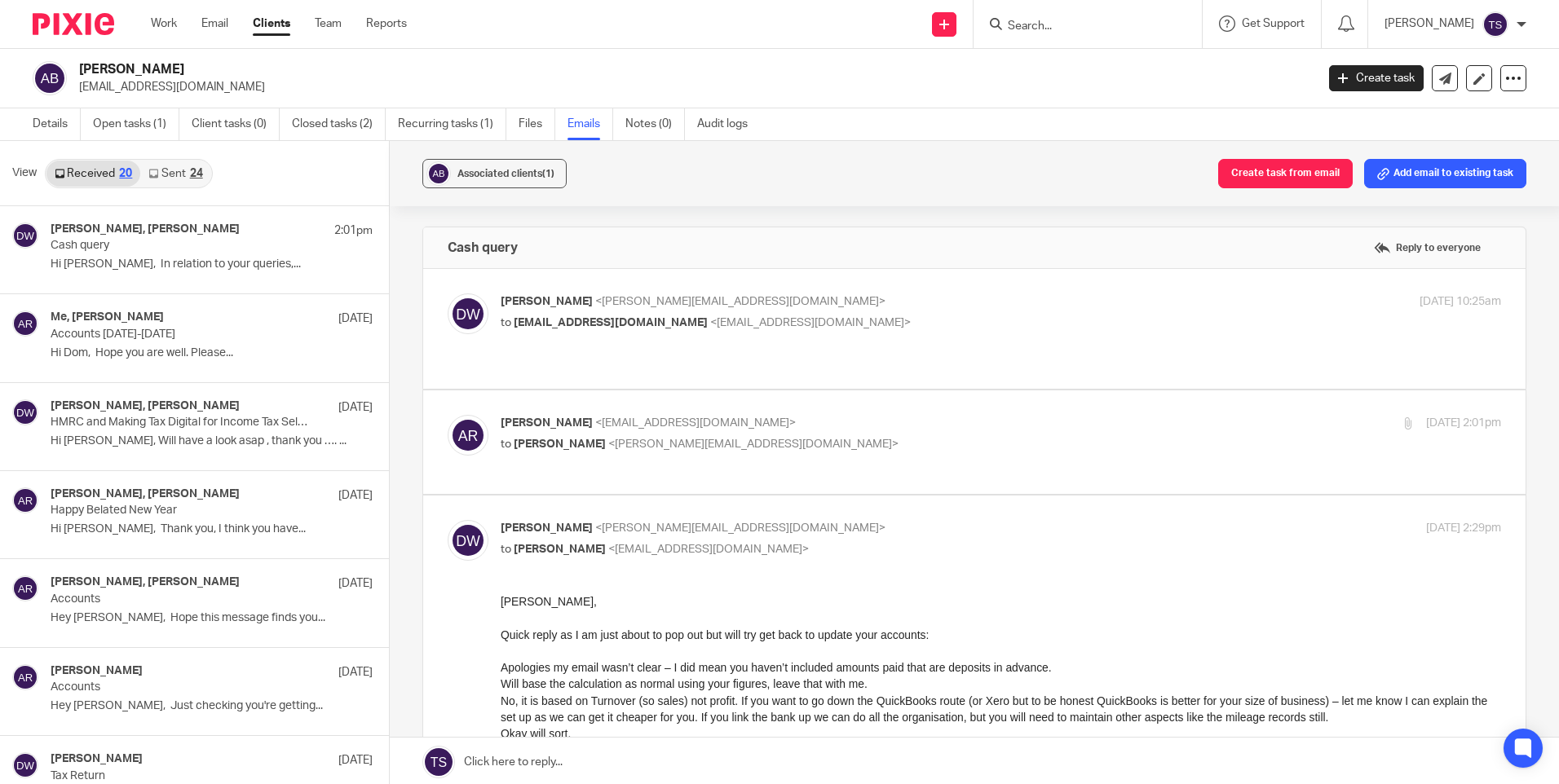
click at [696, 428] on p "Abi Rose <abirosesax@gmail.com>" at bounding box center [834, 424] width 667 height 17
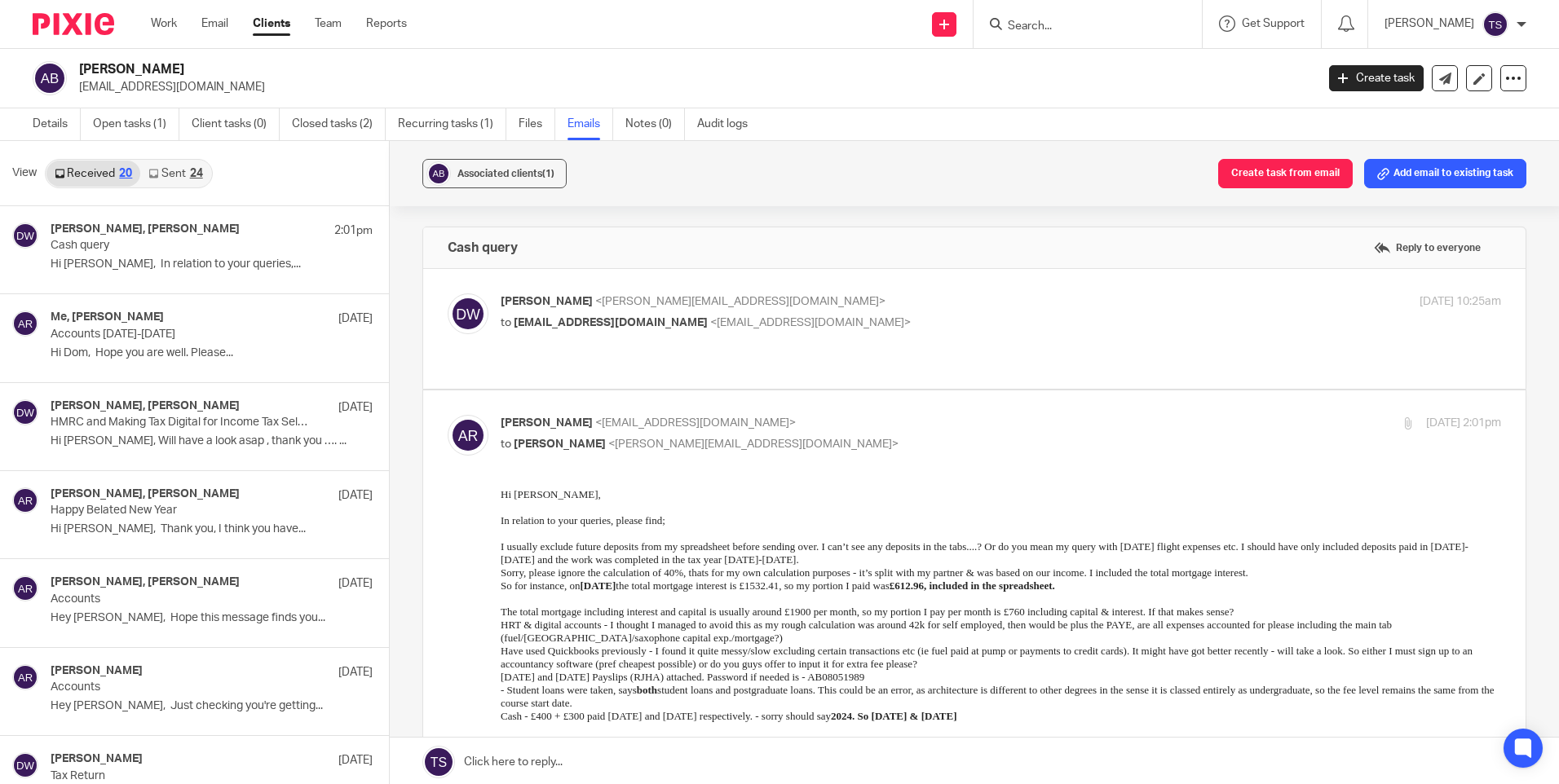
scroll to position [163, 0]
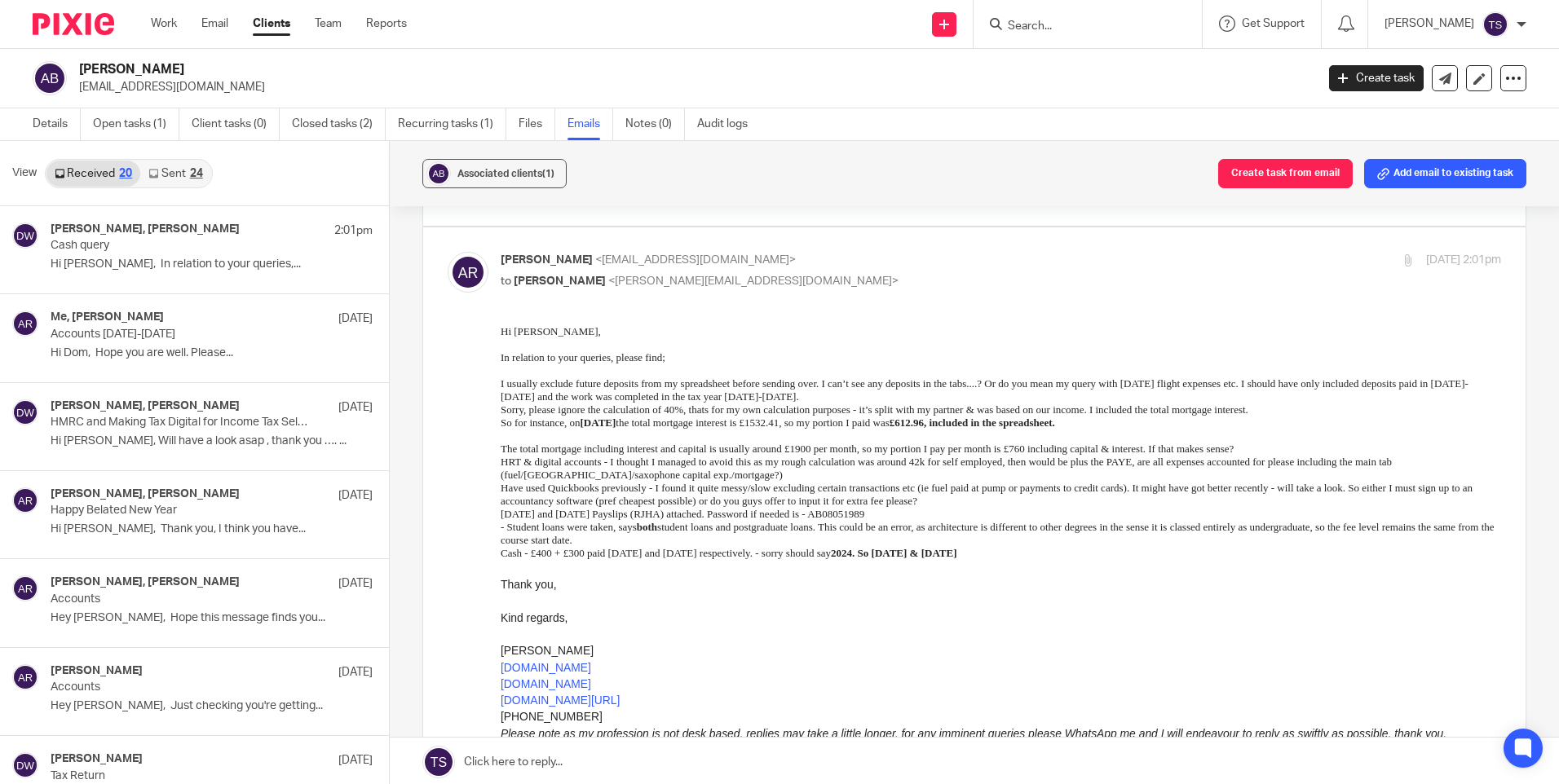
click at [767, 264] on p "Abi Rose <abirosesax@gmail.com>" at bounding box center [834, 260] width 667 height 17
checkbox input "false"
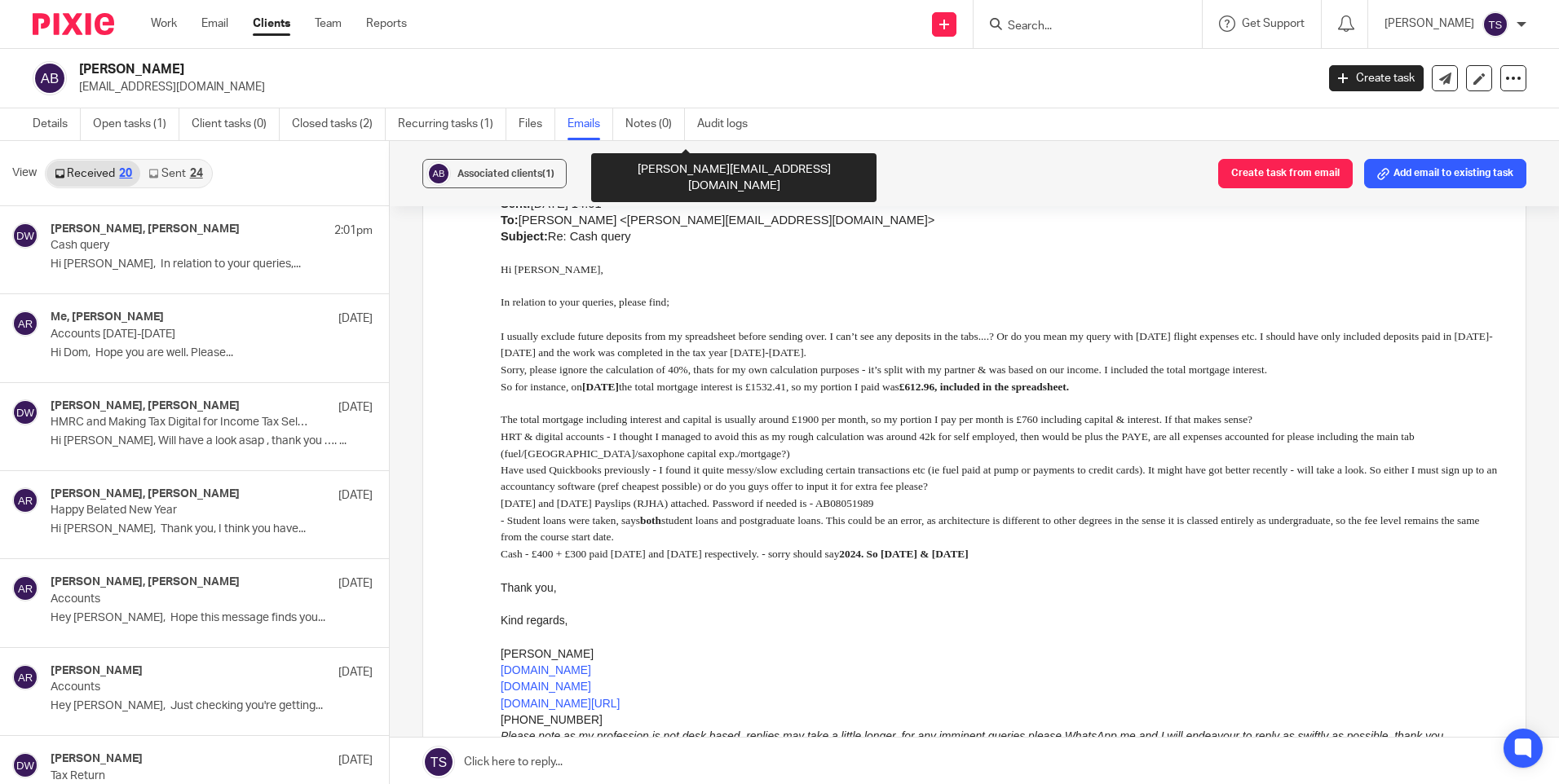
scroll to position [489, 0]
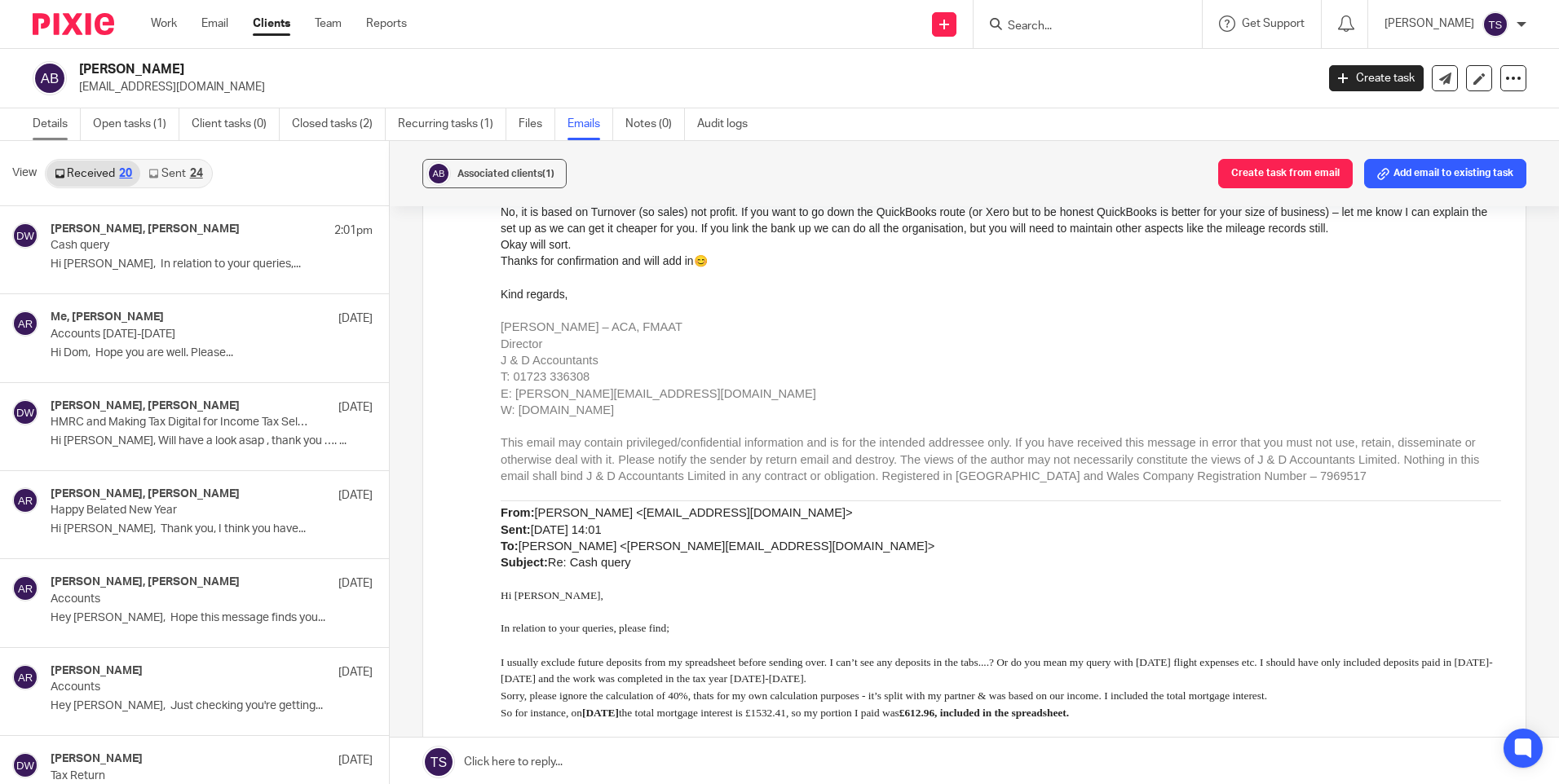
click at [65, 123] on link "Details" at bounding box center [56, 125] width 48 height 32
